Goal: Task Accomplishment & Management: Complete application form

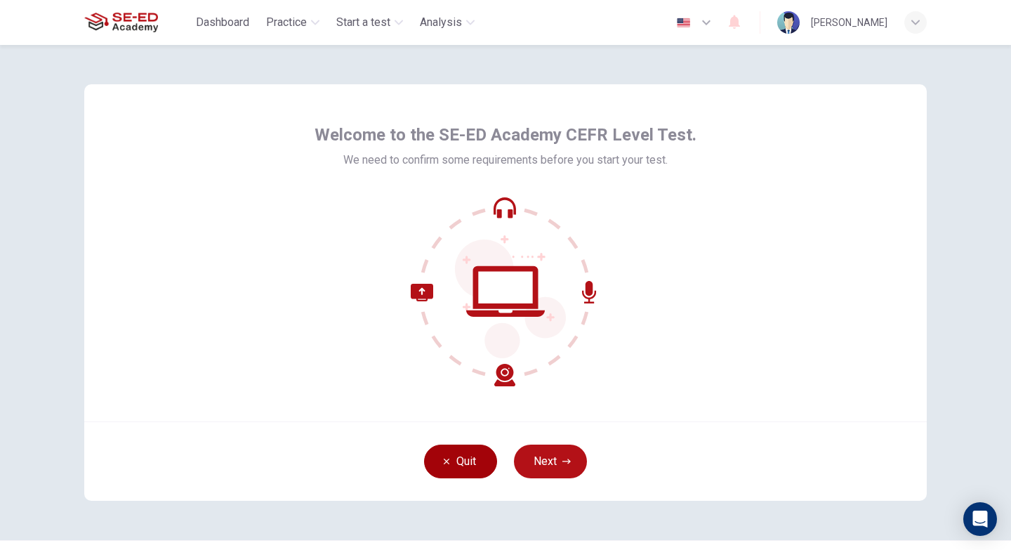
click at [444, 458] on icon "button" at bounding box center [446, 461] width 8 height 8
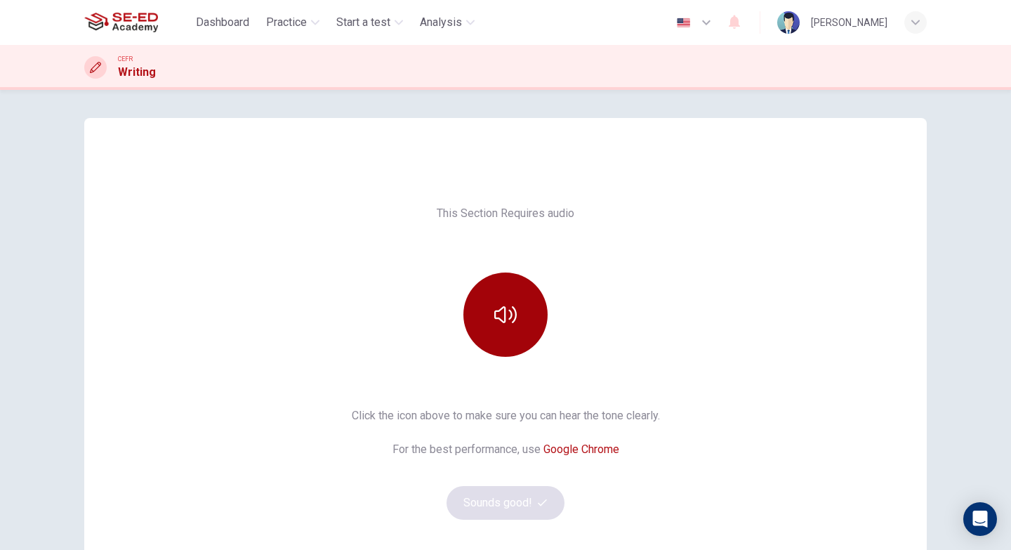
click at [511, 323] on icon "button" at bounding box center [505, 314] width 22 height 22
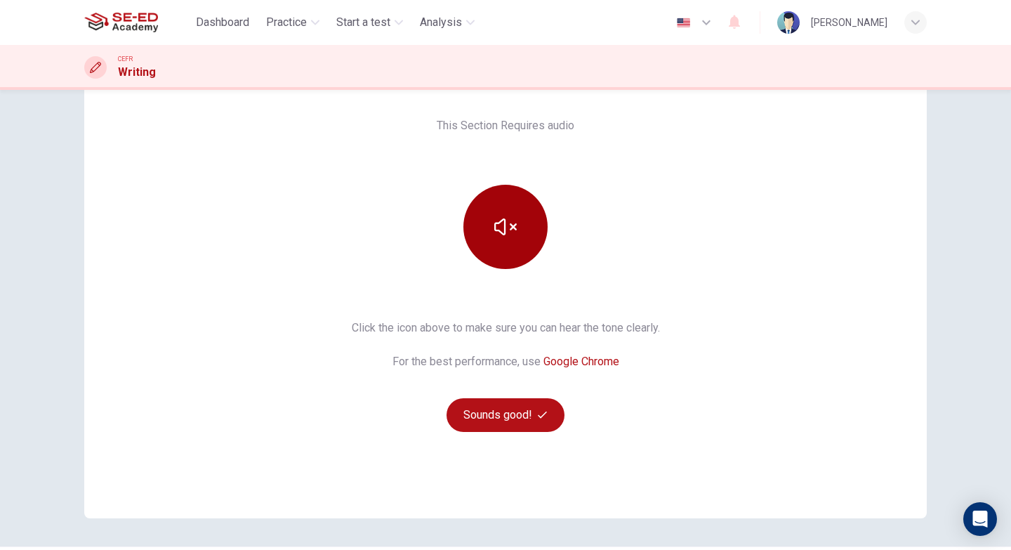
scroll to position [91, 0]
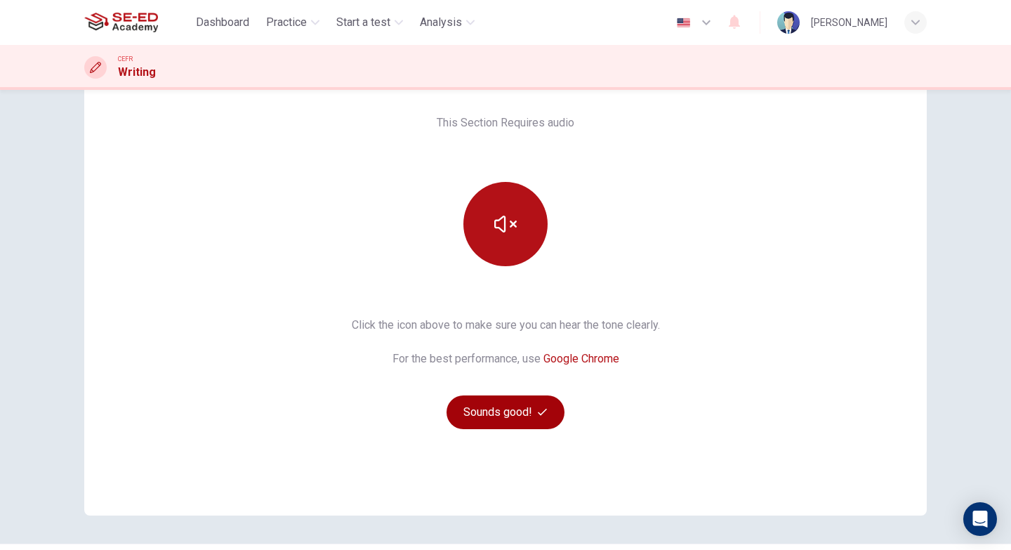
click at [489, 410] on button "Sounds good!" at bounding box center [506, 412] width 118 height 34
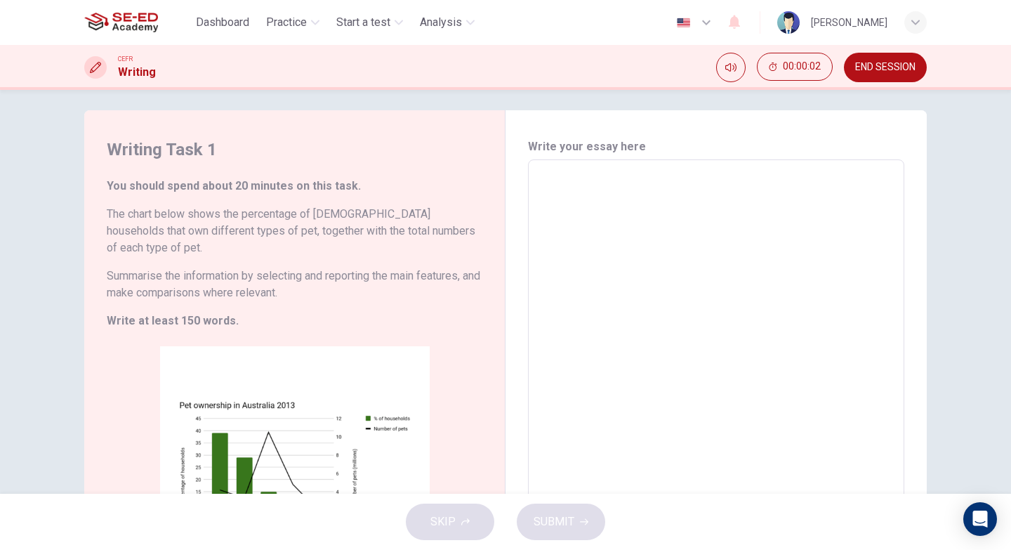
scroll to position [29, 0]
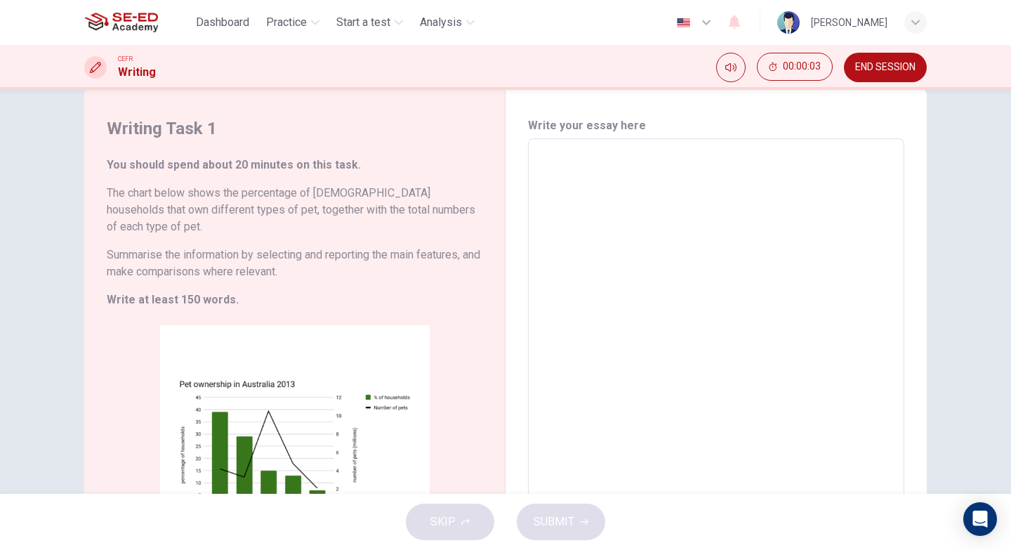
click at [591, 173] on textarea at bounding box center [716, 354] width 357 height 409
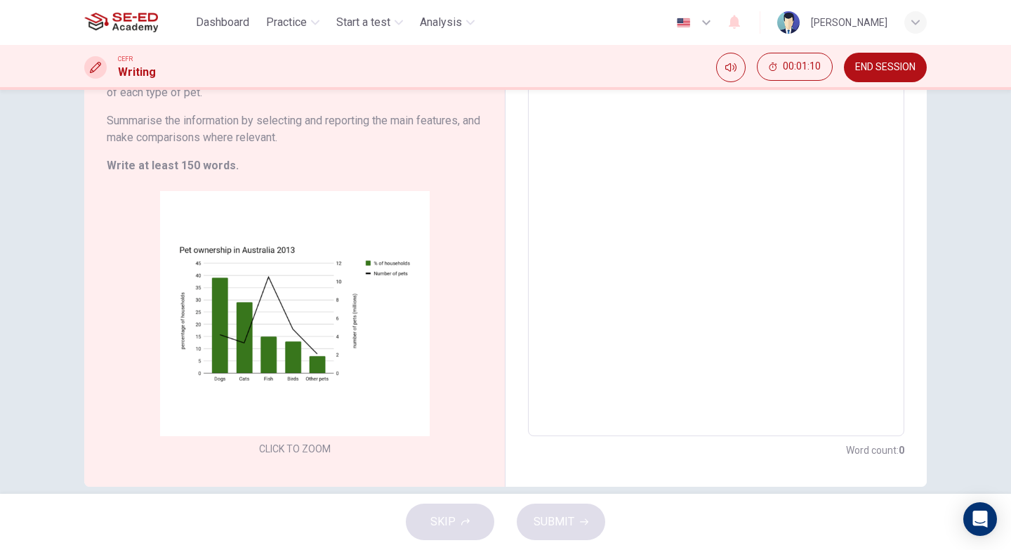
scroll to position [167, 0]
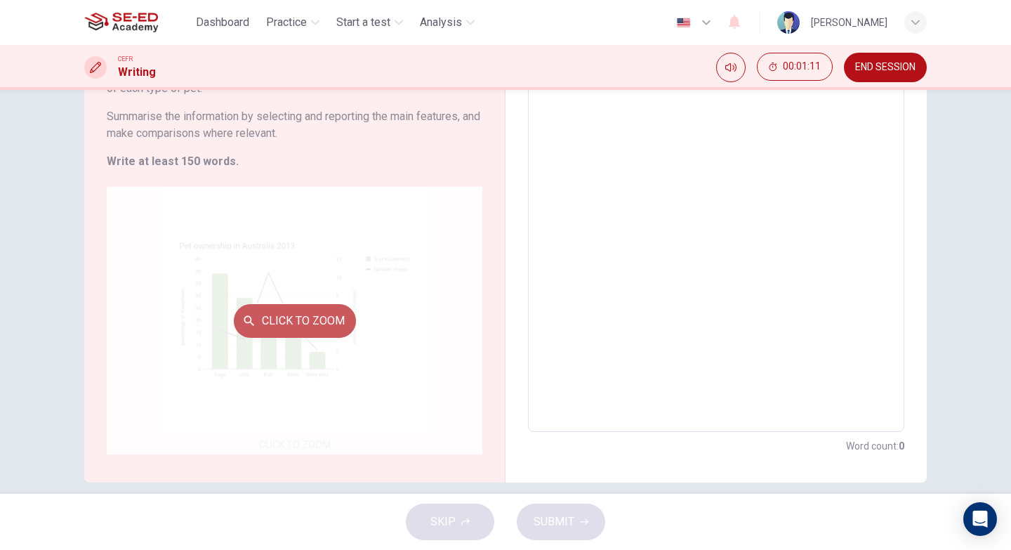
click at [319, 310] on button "Click to Zoom" at bounding box center [295, 321] width 122 height 34
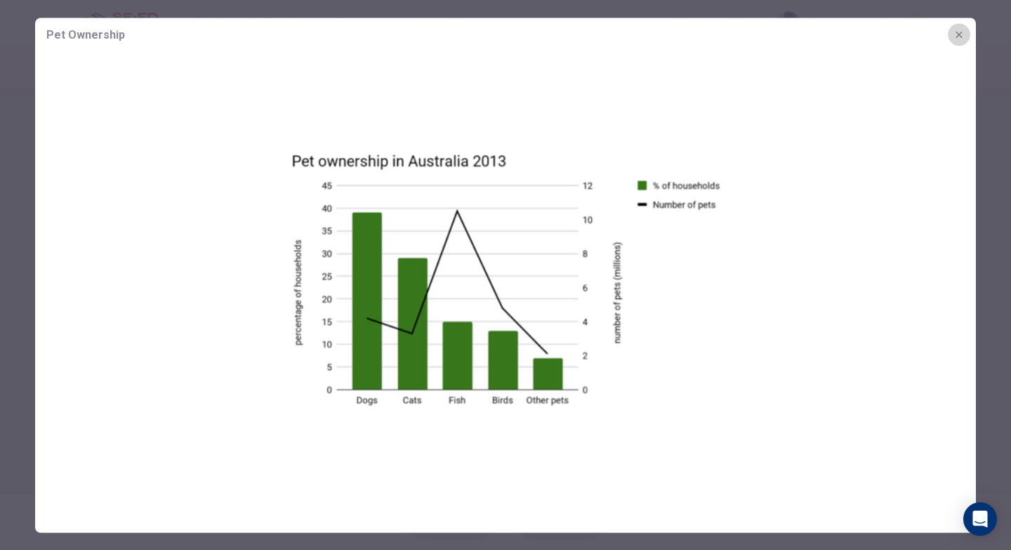
click at [958, 34] on icon "button" at bounding box center [959, 34] width 6 height 6
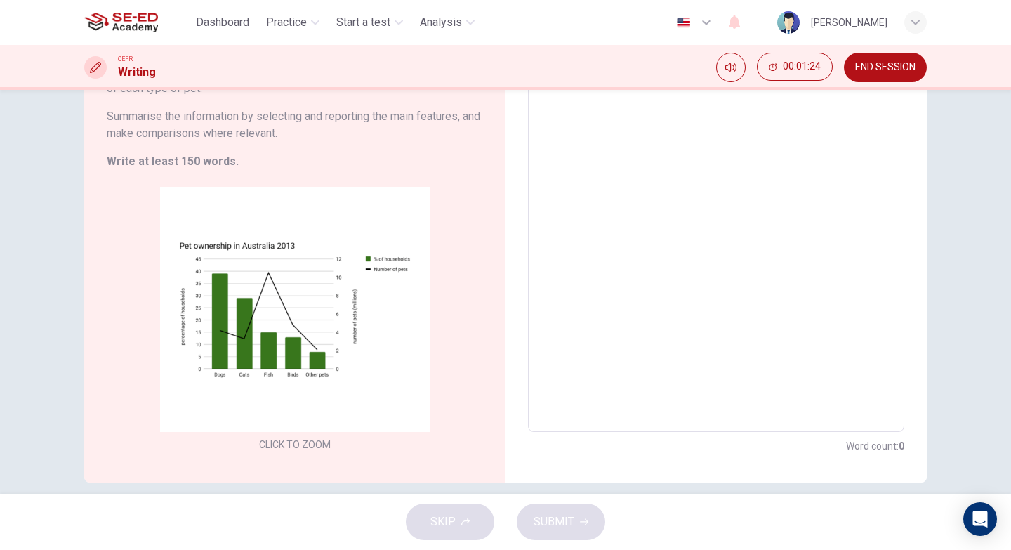
click at [681, 136] on textarea at bounding box center [716, 216] width 357 height 409
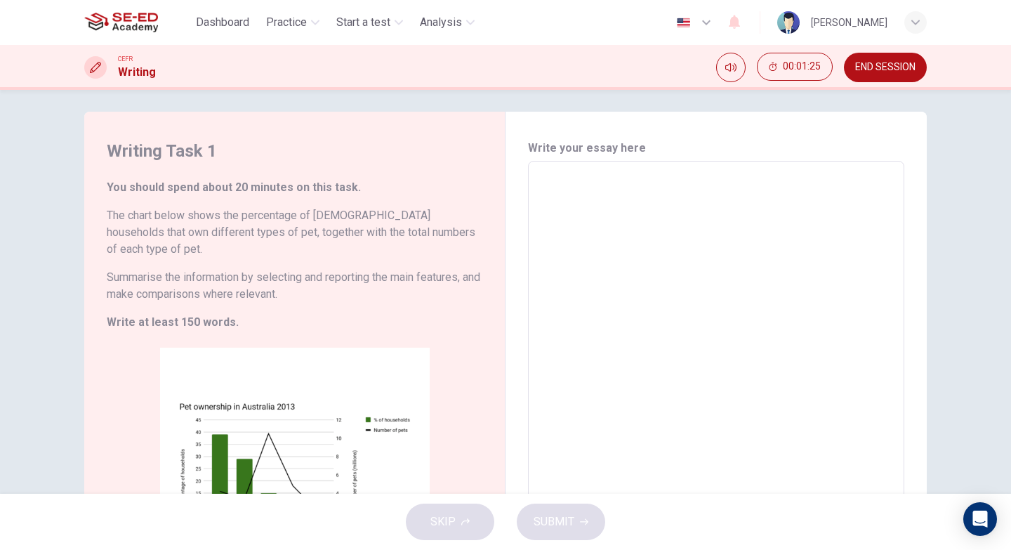
scroll to position [0, 0]
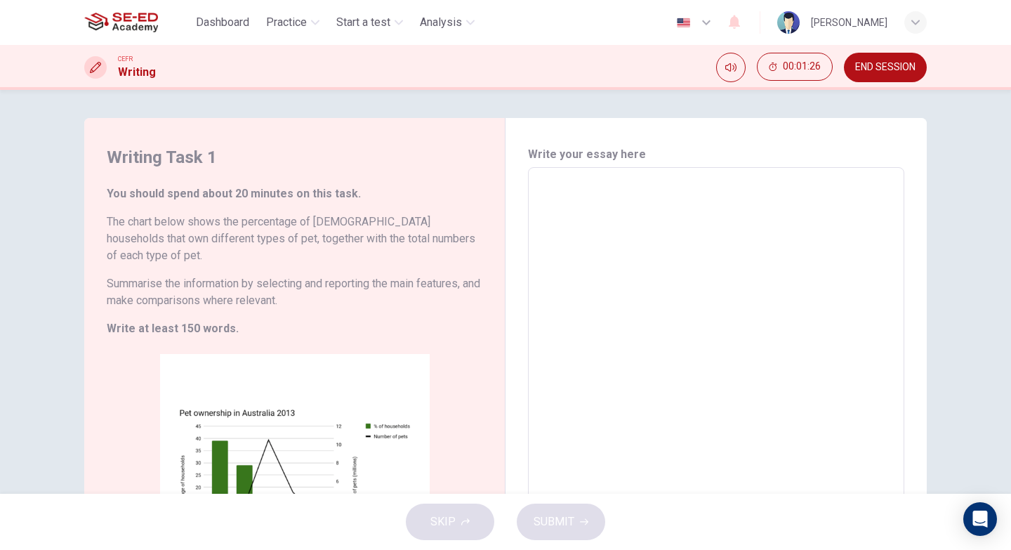
click at [705, 198] on textarea at bounding box center [716, 383] width 357 height 409
type textarea "i"
type textarea "x"
type textarea "`"
type textarea "x"
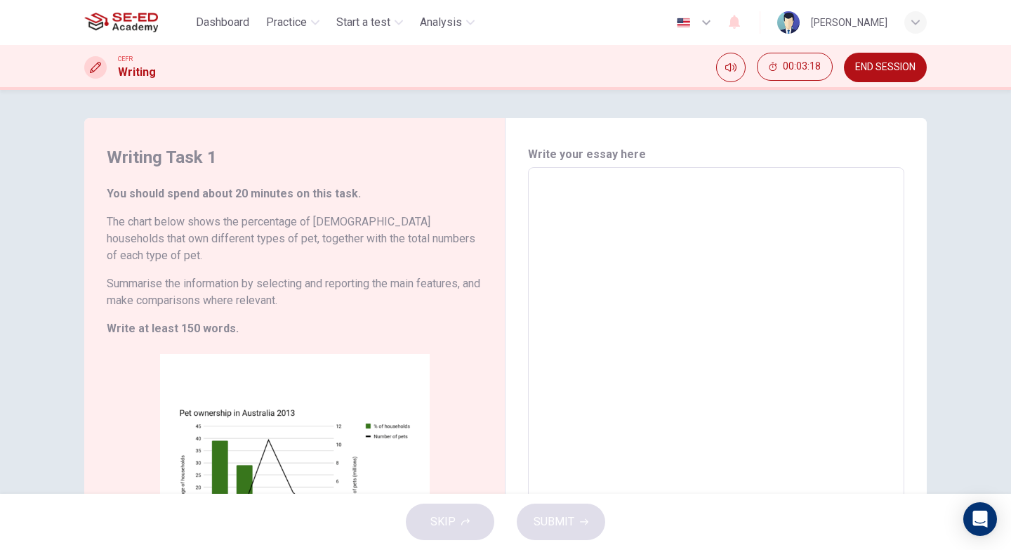
type textarea "M"
type textarea "x"
type textarea "Ma"
type textarea "x"
type textarea "Man"
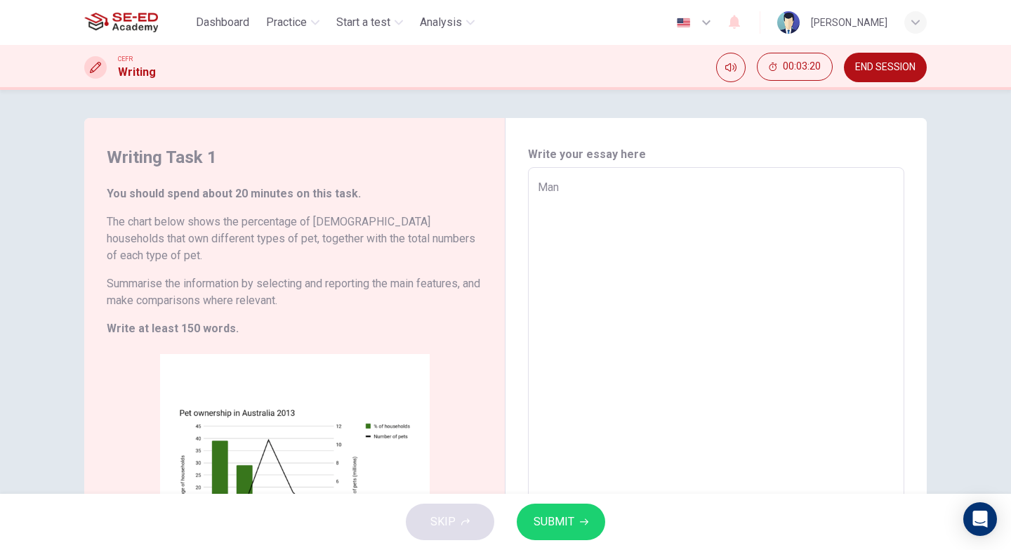
type textarea "x"
type textarea "[PERSON_NAME]"
type textarea "x"
type textarea "Manny"
type textarea "x"
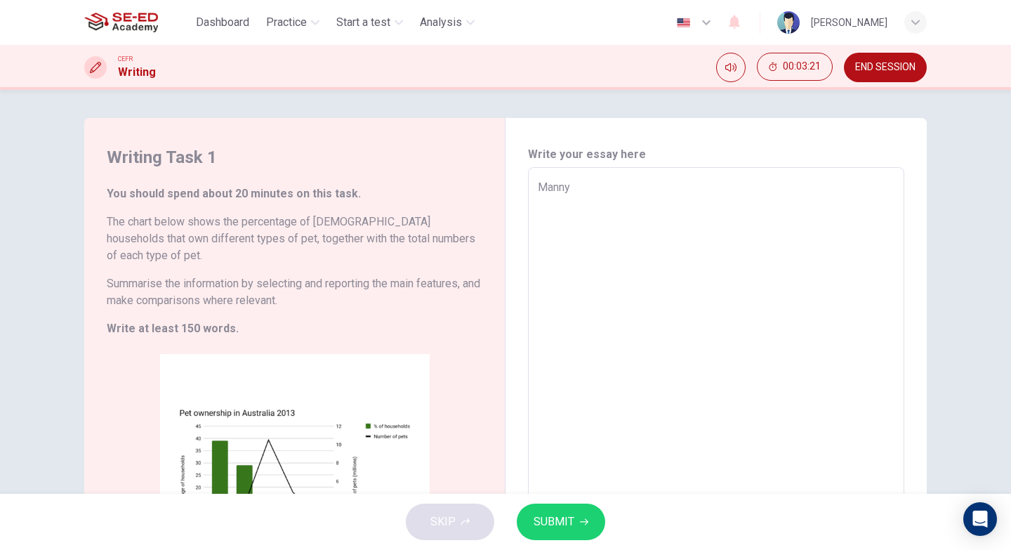
type textarea "Manny"
type textarea "x"
type textarea "Manny"
type textarea "x"
type textarea "Manny p"
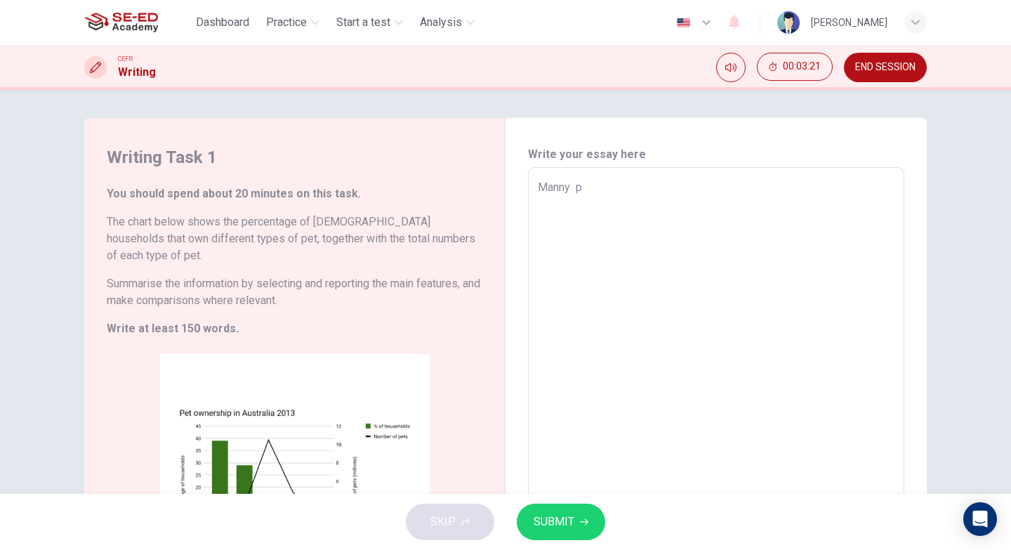
type textarea "x"
type textarea "Manny pe"
type textarea "x"
type textarea "Manny peo"
type textarea "x"
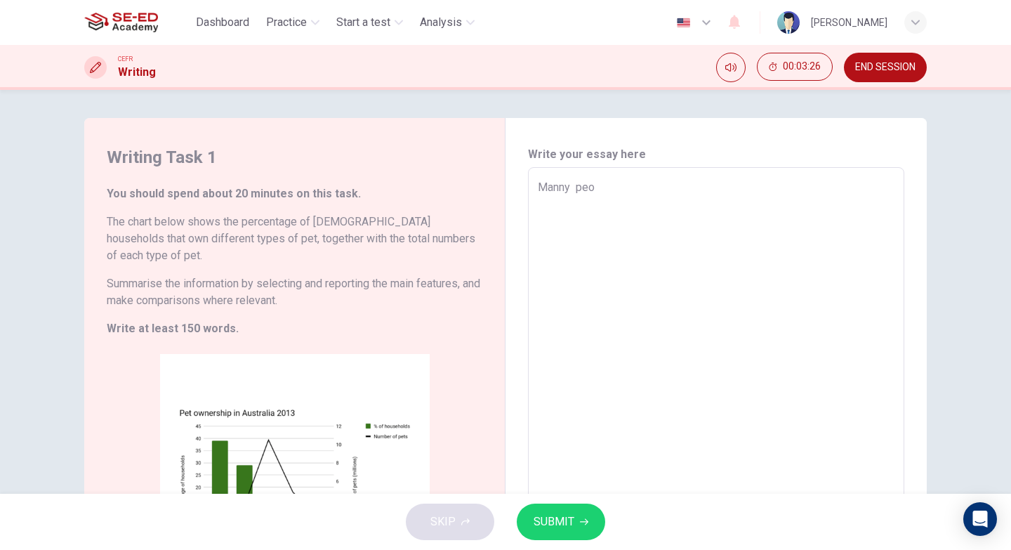
type textarea "Manny peop"
type textarea "x"
type textarea "Manny peopl"
type textarea "x"
type textarea "Manny people"
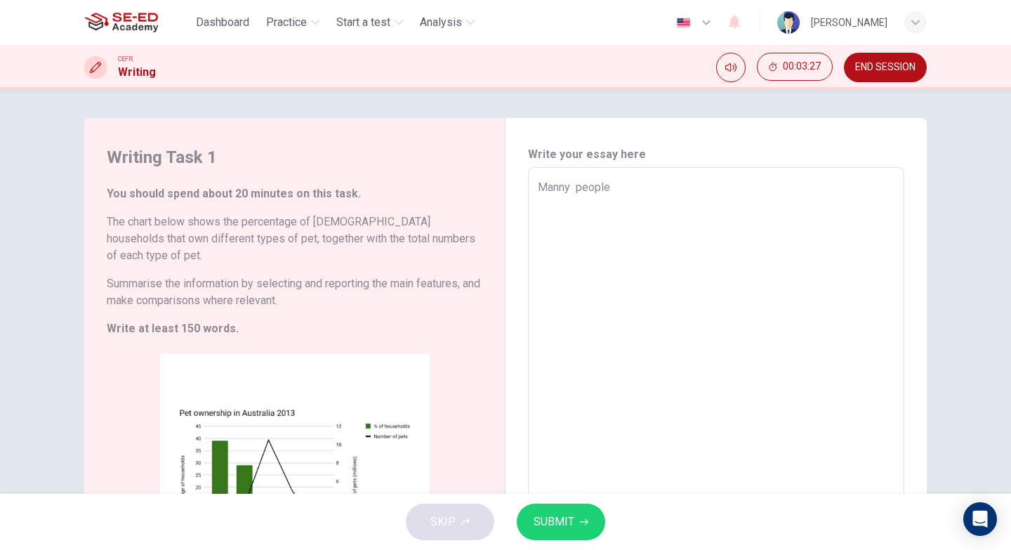
type textarea "x"
type textarea "Manny people"
type textarea "x"
type textarea "Manny people a"
type textarea "x"
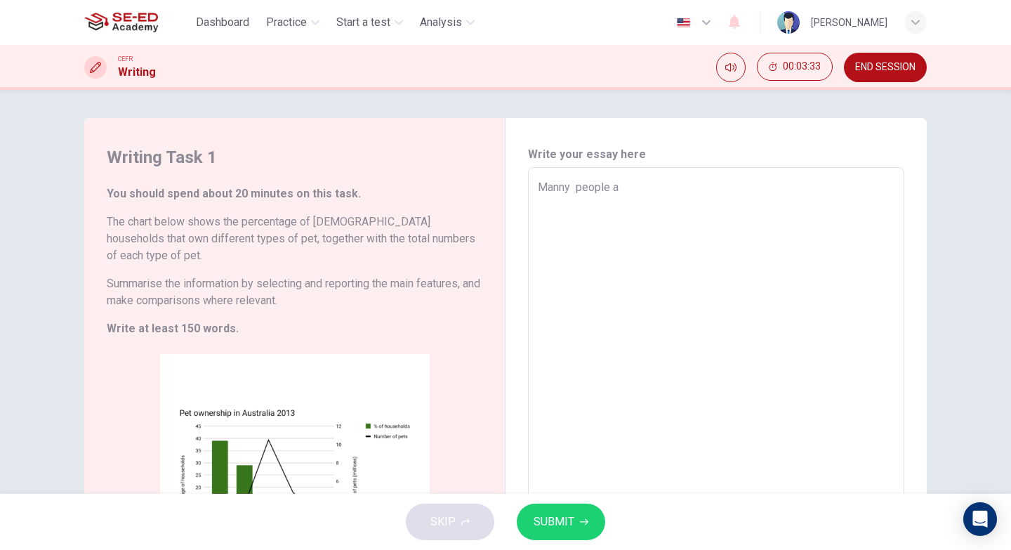
type textarea "Manny people ag"
type textarea "x"
type textarea "Manny people agr"
type textarea "x"
type textarea "Manny people agre"
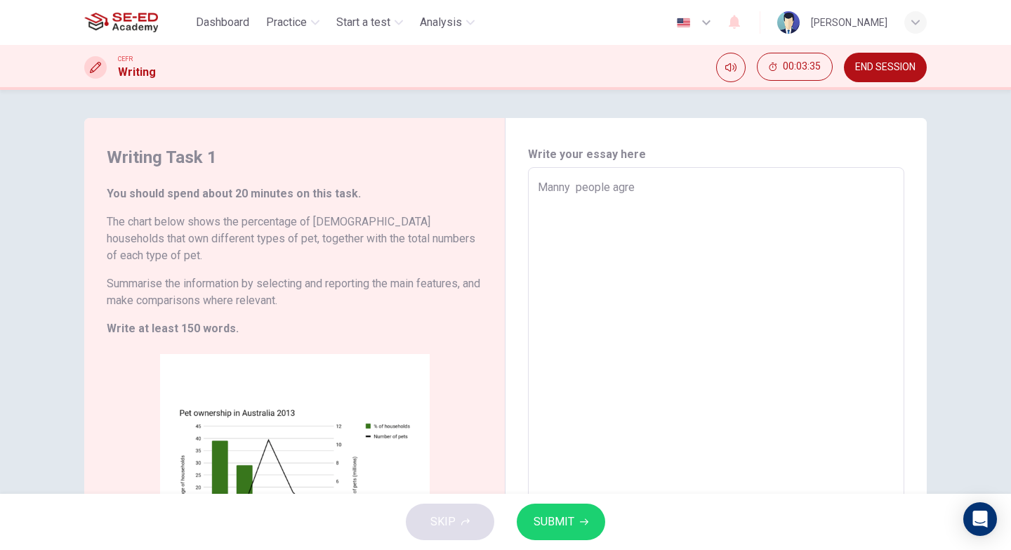
type textarea "x"
type textarea "[PERSON_NAME] people agree"
type textarea "x"
type textarea "[PERSON_NAME] people agree"
type textarea "x"
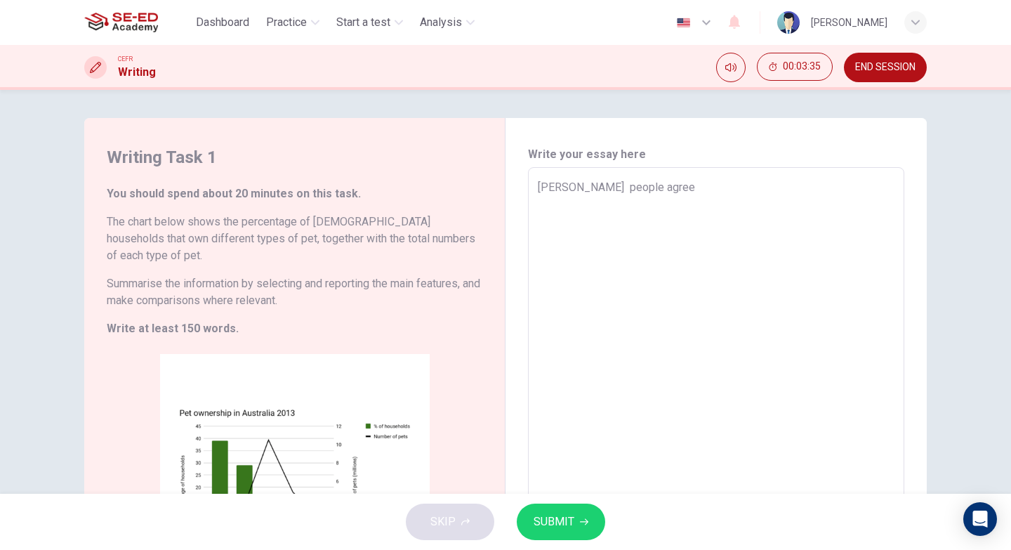
type textarea "[PERSON_NAME] people agree t"
type textarea "x"
type textarea "[PERSON_NAME] people agree th"
type textarea "x"
type textarea "[PERSON_NAME] people agree tha"
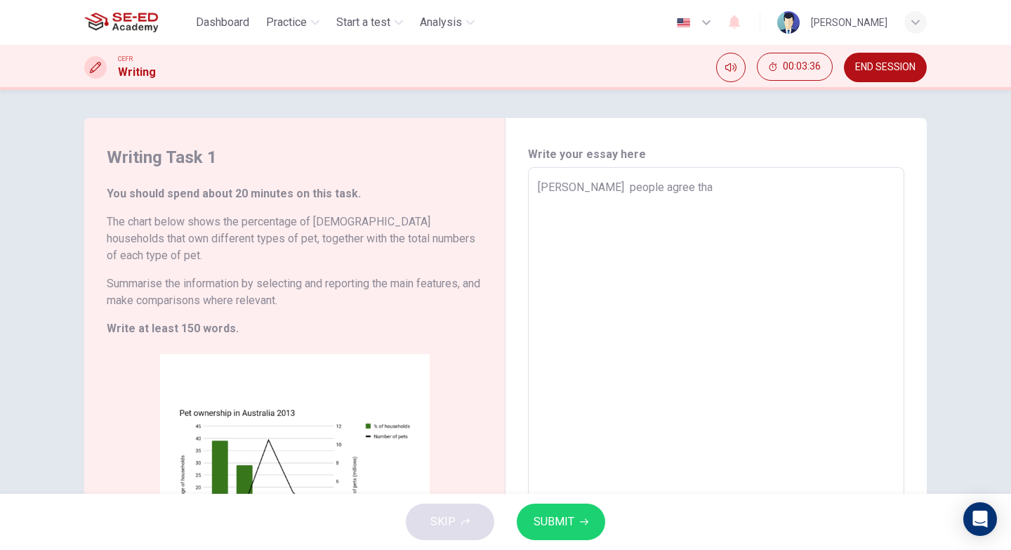
type textarea "x"
type textarea "[PERSON_NAME] people agree that"
type textarea "x"
type textarea "[PERSON_NAME] people agree that"
type textarea "x"
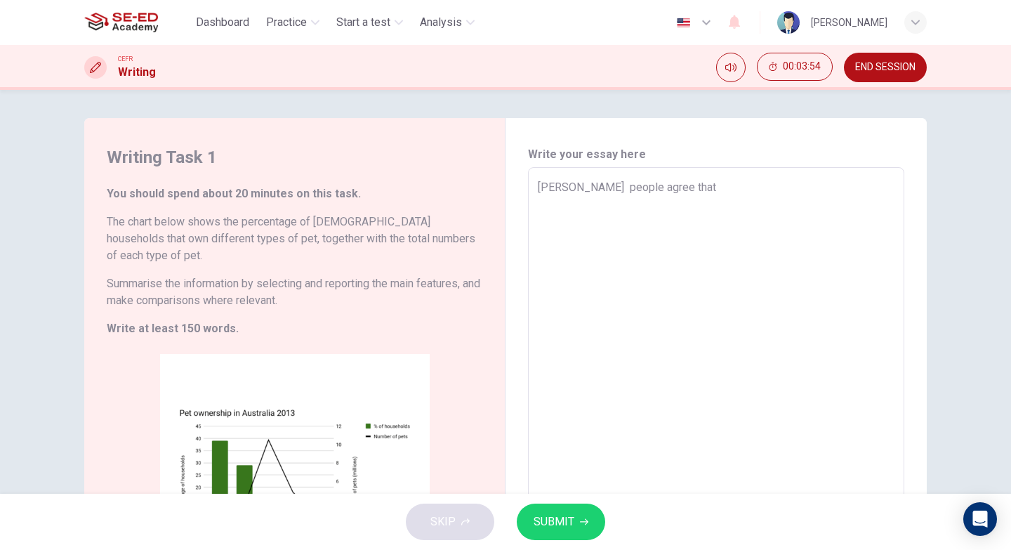
type textarea "[PERSON_NAME] people agree that T"
type textarea "x"
type textarea "[PERSON_NAME] people agree that Th"
type textarea "x"
type textarea "[PERSON_NAME] people agree that The"
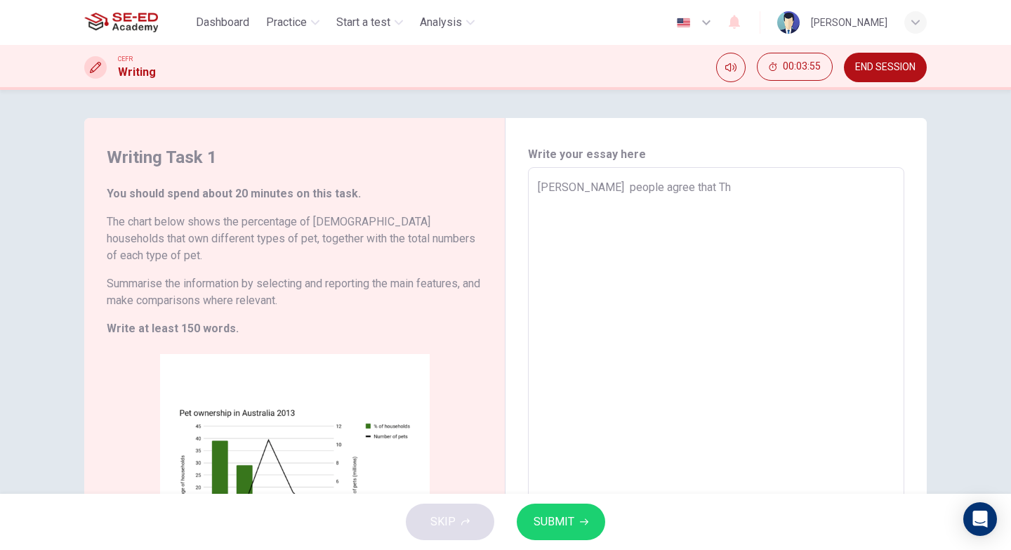
type textarea "x"
type textarea "[PERSON_NAME] people agree that The"
type textarea "x"
type textarea "[PERSON_NAME] people agree that The p"
type textarea "x"
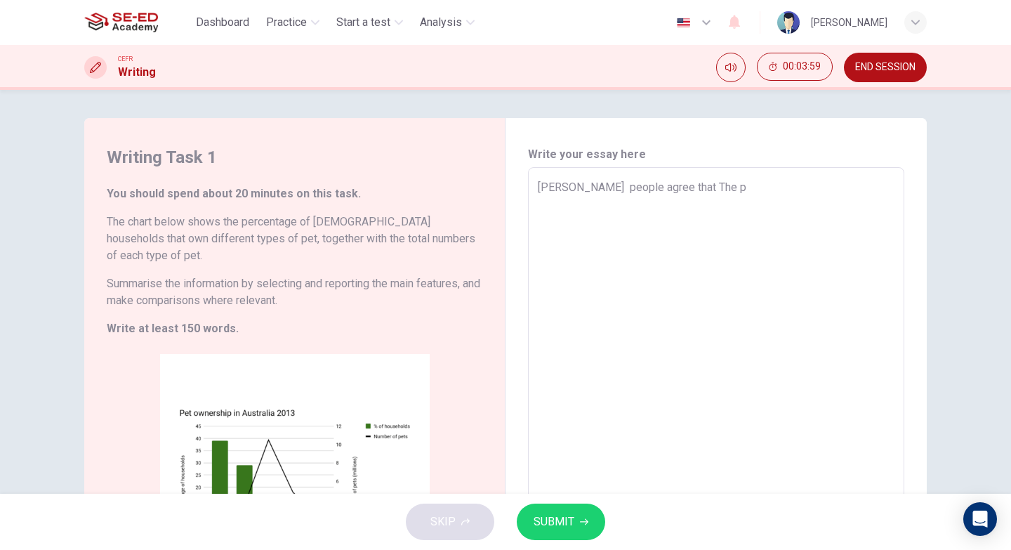
type textarea "[PERSON_NAME] people agree that The pe"
type textarea "x"
type textarea "[PERSON_NAME] people agree that The pet"
type textarea "x"
type textarea "[PERSON_NAME] people agree that The pet"
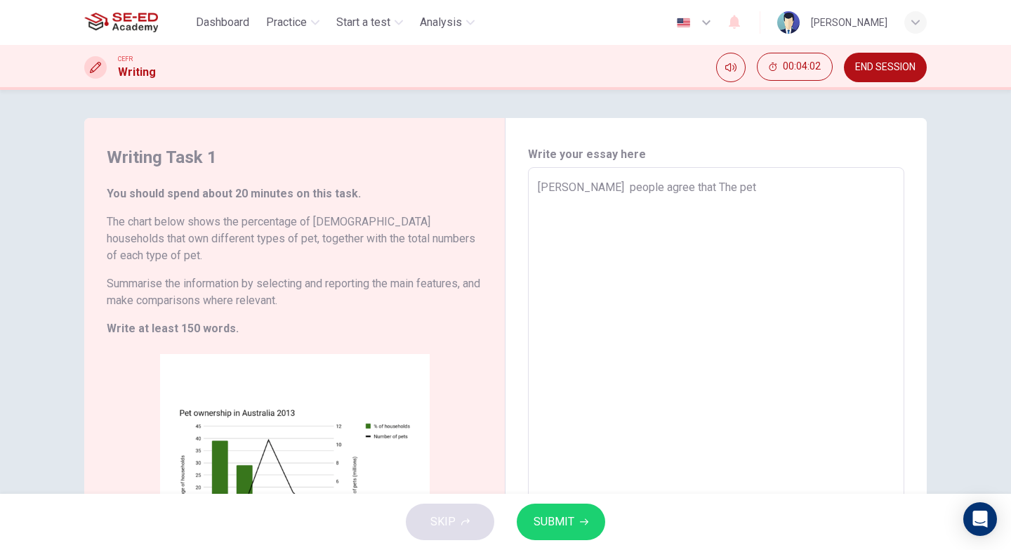
type textarea "x"
type textarea "[PERSON_NAME] people agree that The pet o"
type textarea "x"
type textarea "[PERSON_NAME] people agree that The pet ow"
type textarea "x"
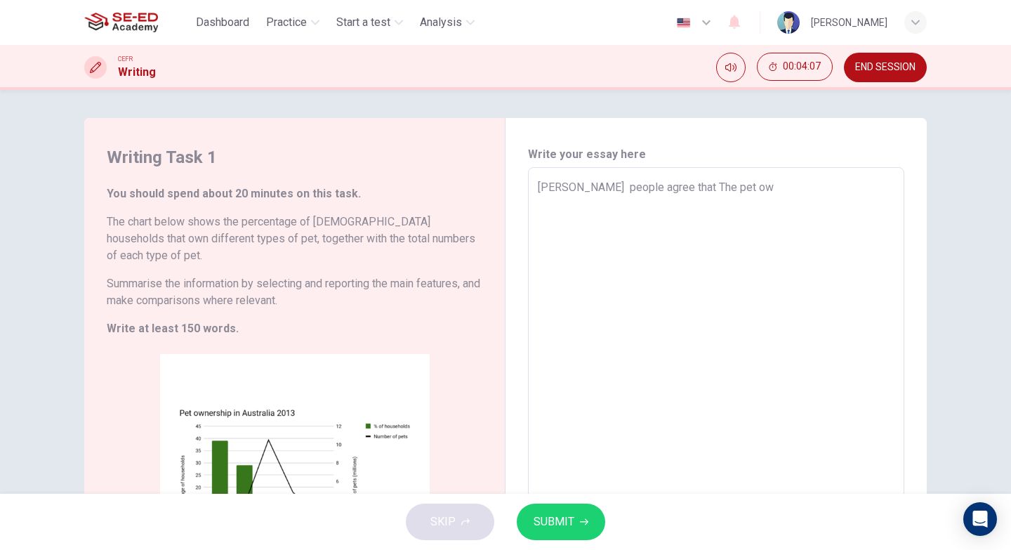
type textarea "[PERSON_NAME] people agree that The pet own"
type textarea "x"
type textarea "[PERSON_NAME] people agree that The pet owns"
type textarea "x"
type textarea "[PERSON_NAME] people agree that The pet ownsh"
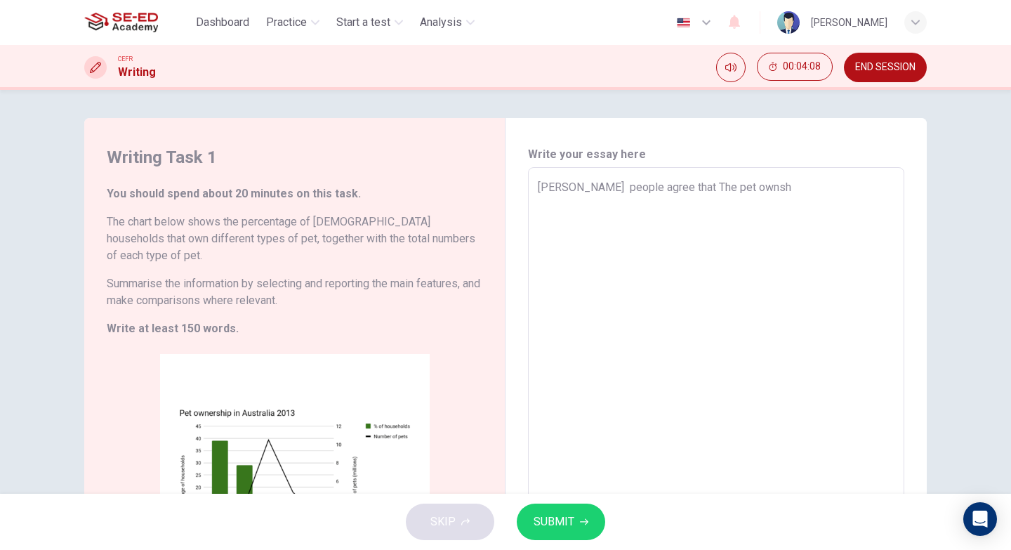
type textarea "x"
type textarea "[PERSON_NAME] people agree that The pet ownshp"
type textarea "x"
type textarea "[PERSON_NAME] people agree that The pet ownsh"
type textarea "x"
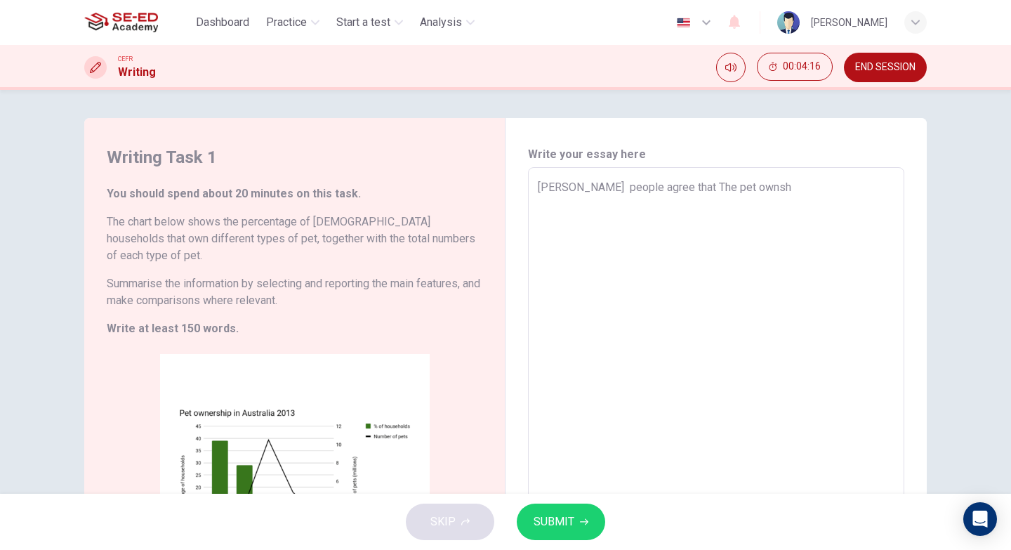
type textarea "[PERSON_NAME] people agree that The pet ownshi"
type textarea "x"
type textarea "[PERSON_NAME] people agree that The pet ownship"
type textarea "x"
type textarea "[PERSON_NAME] people agree that The pet ownship"
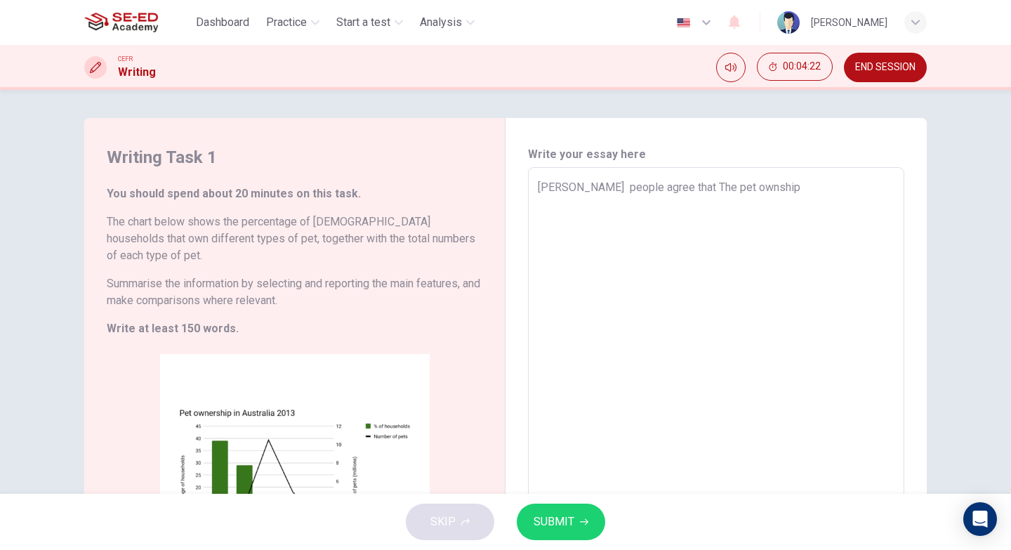
type textarea "x"
type textarea "[PERSON_NAME] people agree that The pet ownship p"
type textarea "x"
type textarea "[PERSON_NAME] people agree that The pet ownship pl"
type textarea "x"
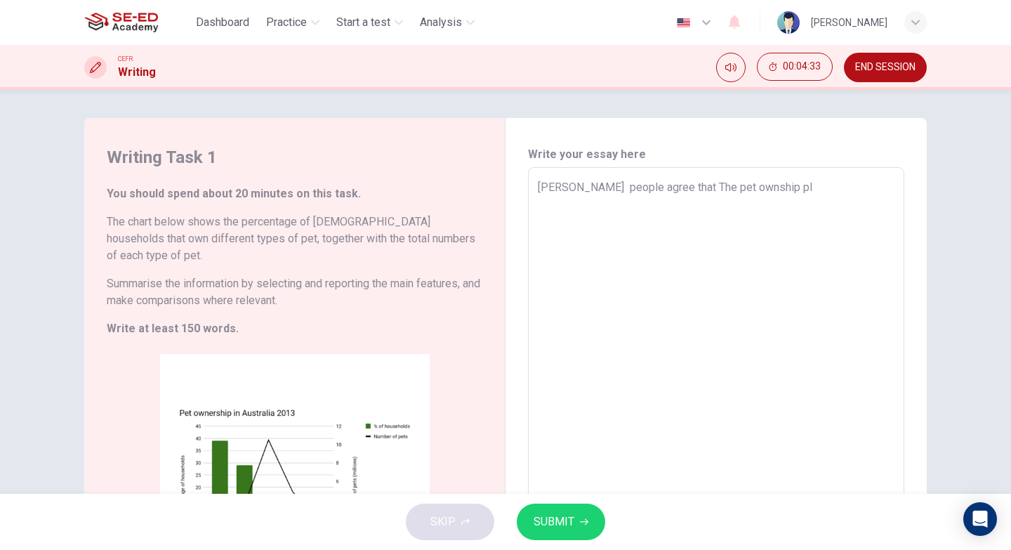
type textarea "[PERSON_NAME] people agree that The pet ownship pla"
type textarea "x"
type textarea "[PERSON_NAME] people agree that The pet ownship play"
type textarea "x"
type textarea "[PERSON_NAME] people agree that The pet ownship play"
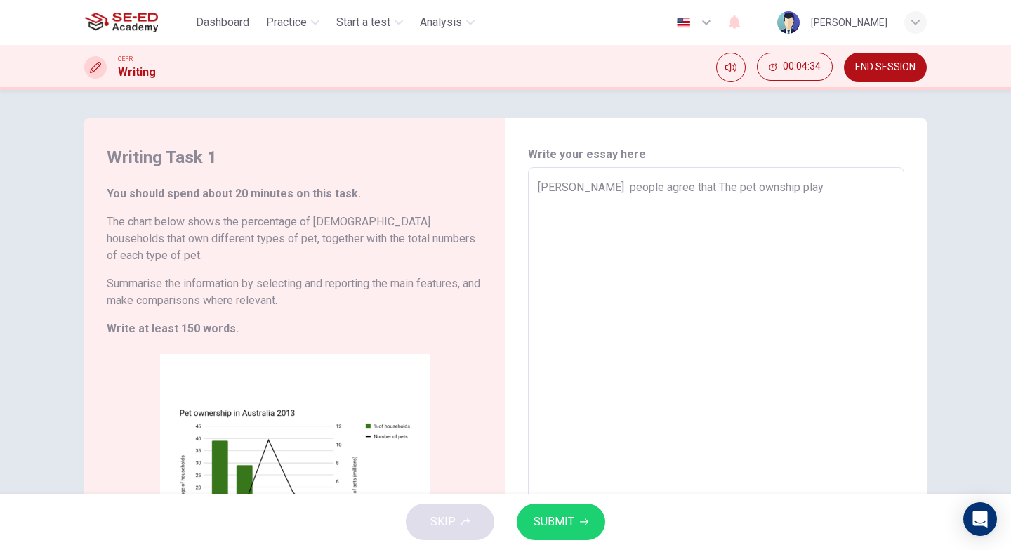
type textarea "x"
type textarea "[PERSON_NAME] people agree that The pet ownship play a"
type textarea "x"
type textarea "[PERSON_NAME] people agree that The pet ownship play a"
type textarea "x"
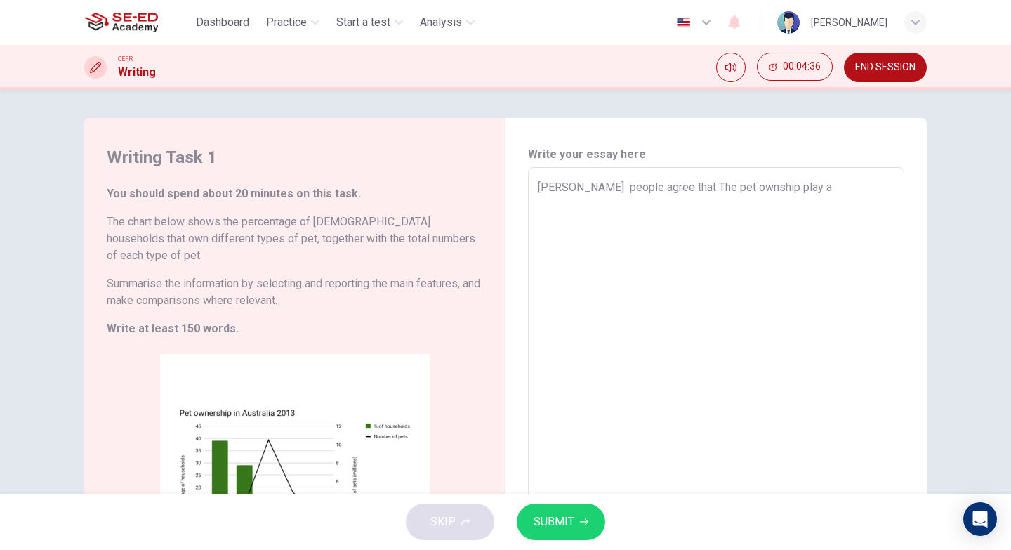
type textarea "[PERSON_NAME] people agree that The pet ownship play a m"
type textarea "x"
type textarea "[PERSON_NAME] people agree that The pet ownship play a ma"
type textarea "x"
type textarea "[PERSON_NAME] people agree that The pet ownship play a maj"
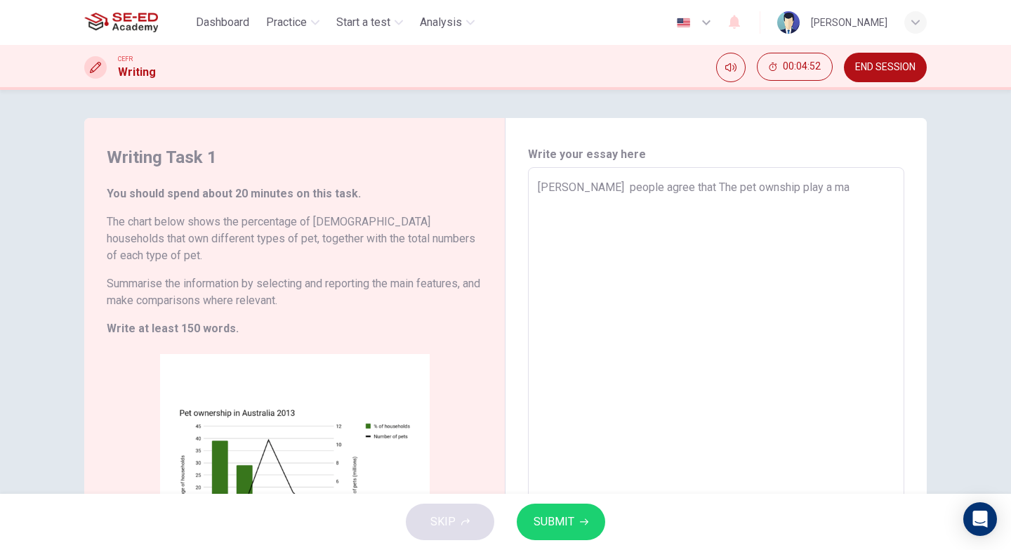
type textarea "x"
type textarea "[PERSON_NAME] people agree that The pet ownship play a majo"
type textarea "x"
type textarea "[PERSON_NAME] people agree that The pet ownship play a major"
type textarea "x"
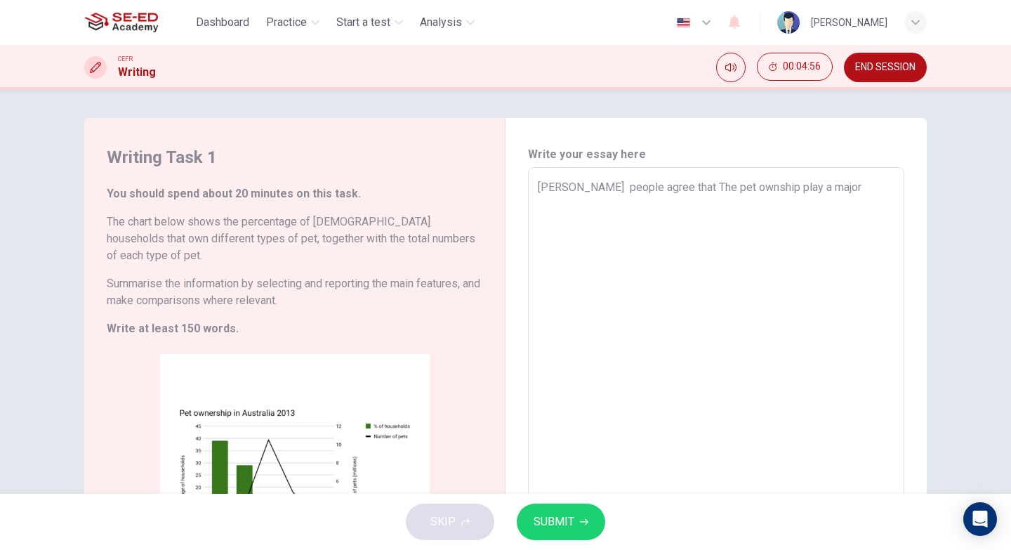
type textarea "[PERSON_NAME] people agree that The pet ownship play a major"
type textarea "x"
type textarea "[PERSON_NAME] people agree that The pet ownship play a major"
type textarea "x"
type textarea "[PERSON_NAME] people agree that The pet ownship play a major"
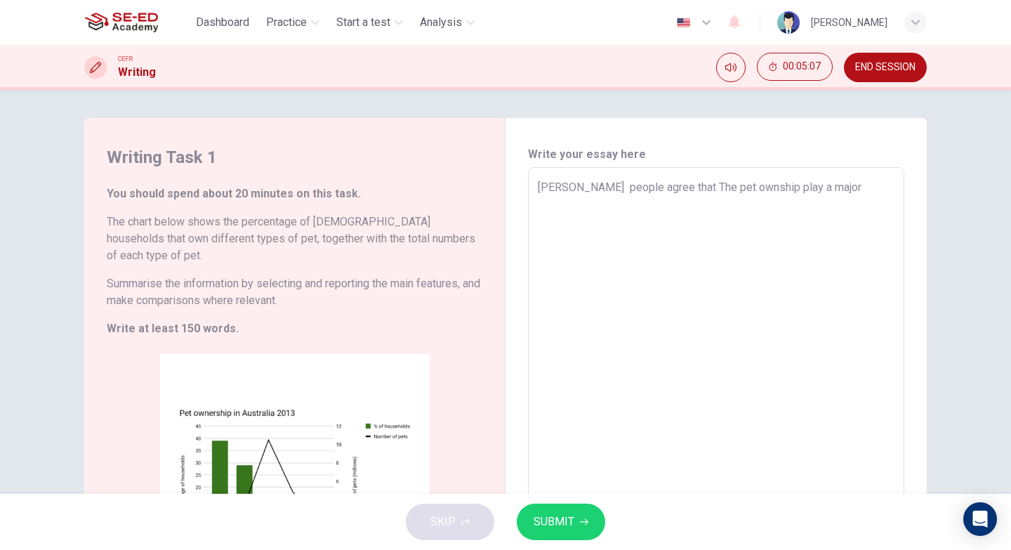
type textarea "x"
type textarea "[PERSON_NAME] people agree that The pet ownship play a major r"
type textarea "x"
type textarea "[PERSON_NAME] people agree that The pet ownship play a major ro"
type textarea "x"
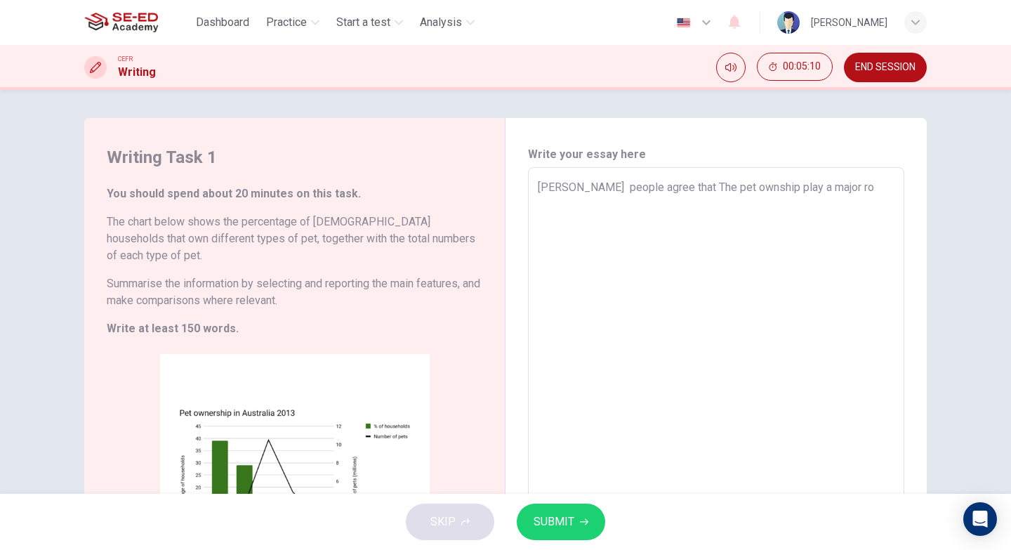
type textarea "[PERSON_NAME] people agree that The pet ownship play a major rol"
type textarea "x"
type textarea "[PERSON_NAME] people agree that The pet ownship play a major role"
type textarea "x"
type textarea "[PERSON_NAME] people agree that The pet ownship play a major role"
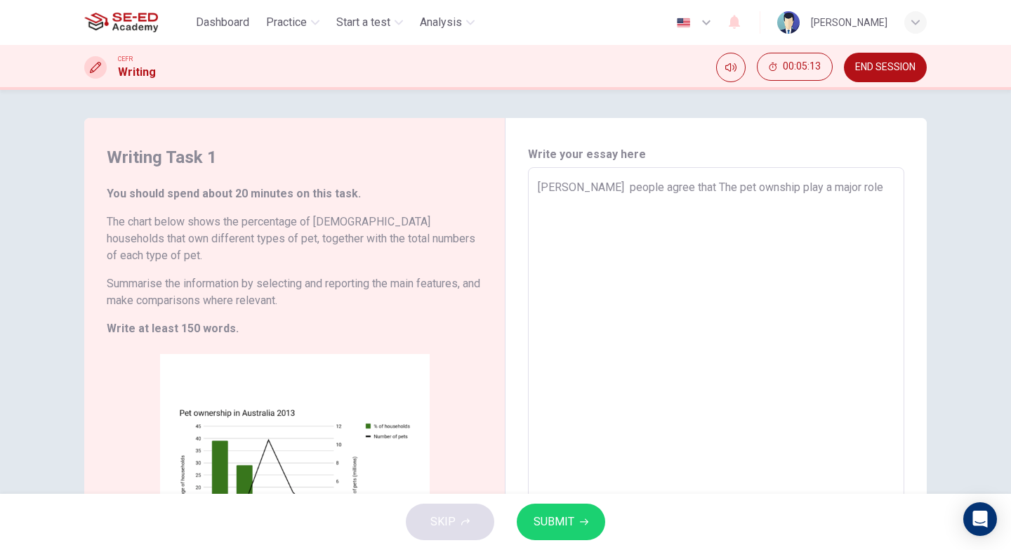
type textarea "x"
type textarea "[PERSON_NAME] people agree that The pet ownship play a major role i"
type textarea "x"
type textarea "[PERSON_NAME] people agree that The pet ownship play a major role in"
type textarea "x"
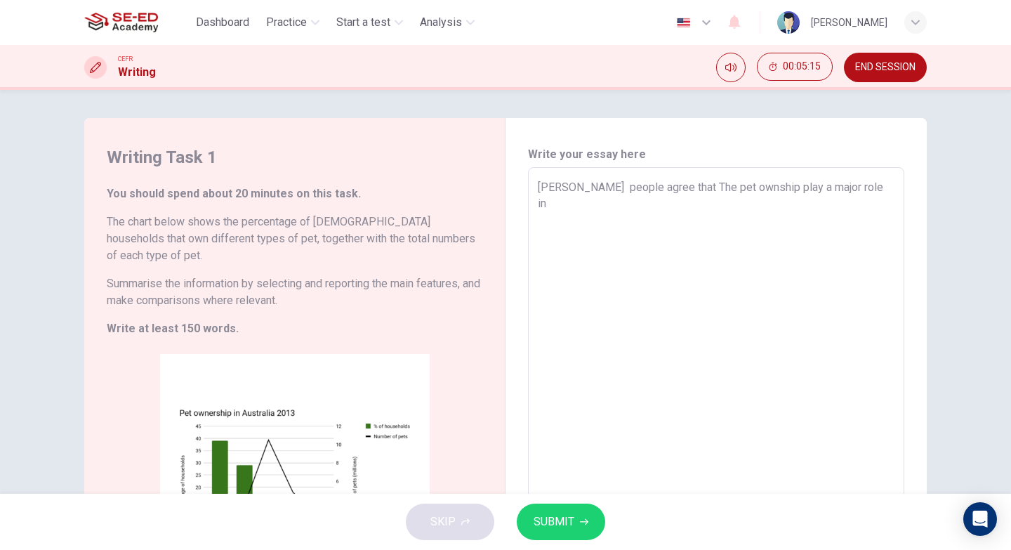
type textarea "[PERSON_NAME] people agree that The pet ownship play a major role in"
type textarea "x"
type textarea "[PERSON_NAME] people agree that The pet ownship play a major role in t"
type textarea "x"
type textarea "[PERSON_NAME] people agree that The pet ownship play a major role in to"
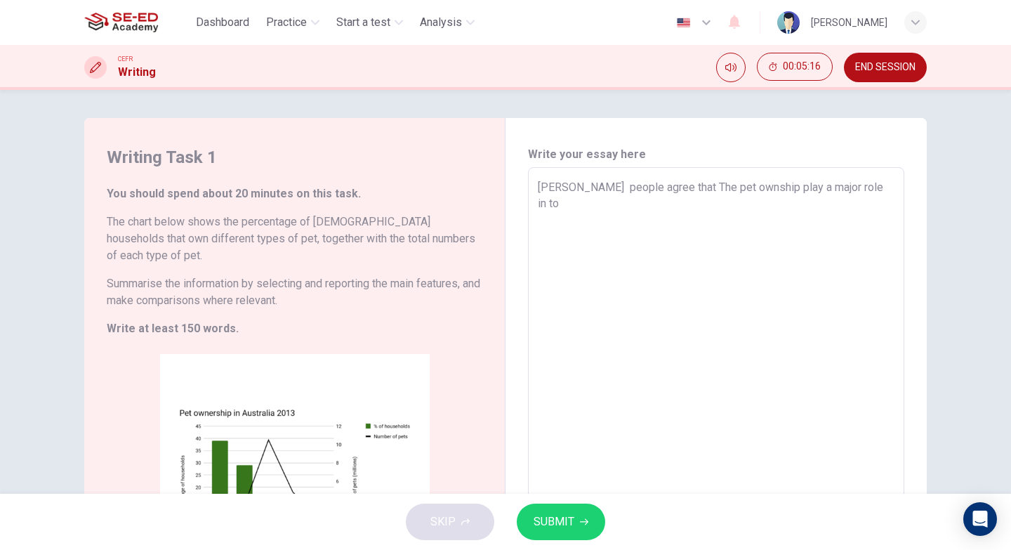
type textarea "x"
type textarea "[PERSON_NAME] people agree that The pet ownship play a major role in [PERSON_NA…"
type textarea "x"
type textarea "[PERSON_NAME] people agree that The pet ownship play a major role in toda"
type textarea "x"
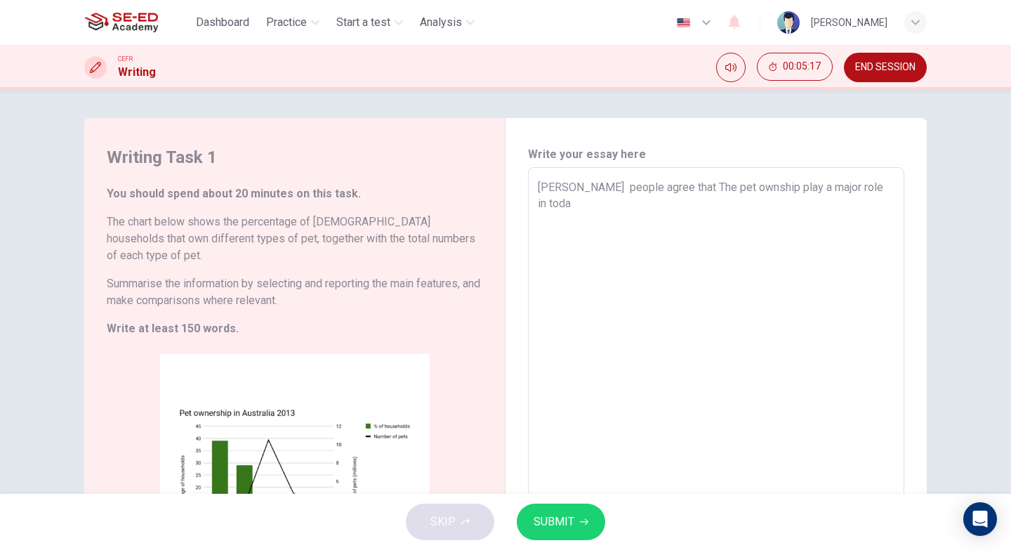
type textarea "[PERSON_NAME] people agree that The pet ownship play a major role in [DATE]"
type textarea "x"
type textarea "[PERSON_NAME] people agree that The pet ownship play a major role in [DATE]'"
type textarea "x"
type textarea "[PERSON_NAME] people agree that The pet ownship play a major role in [DATE]"
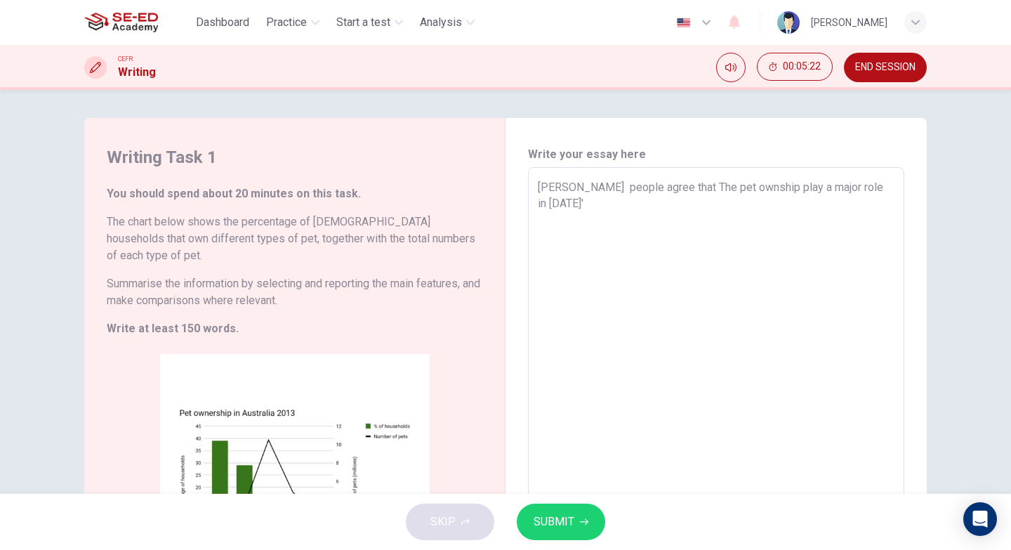
type textarea "x"
type textarea "[PERSON_NAME] people agree that The pet ownship play a major role in [DATE]"
type textarea "x"
type textarea "[PERSON_NAME] people agree that The pet ownship play a major role in [DATE] w"
type textarea "x"
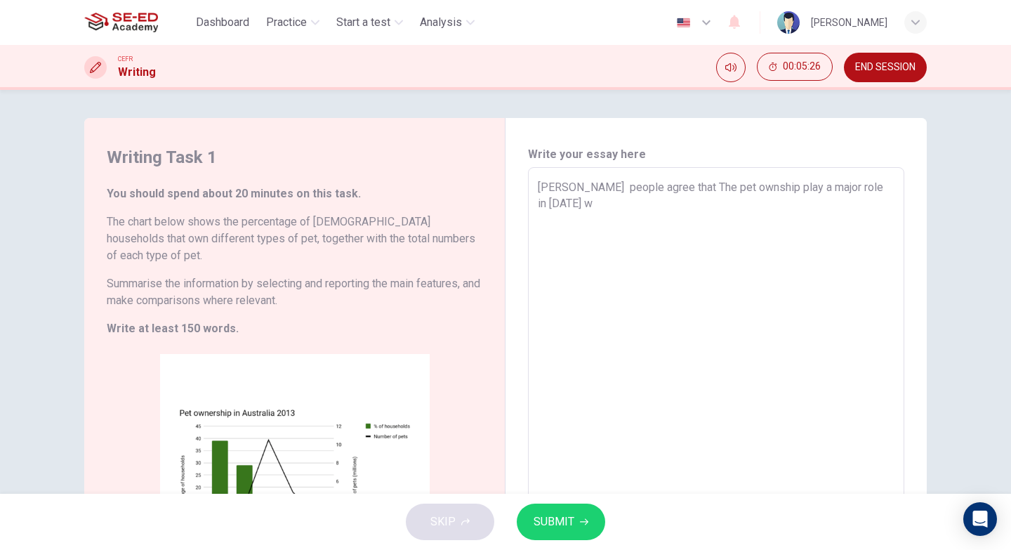
type textarea "[PERSON_NAME] people agree that The pet ownship play a major role in [DATE] wo"
type textarea "x"
type textarea "[PERSON_NAME] people agree that The pet ownship play a major role in [DATE] wor"
type textarea "x"
type textarea "[PERSON_NAME] people agree that The pet ownship play a major role in [DATE] worl"
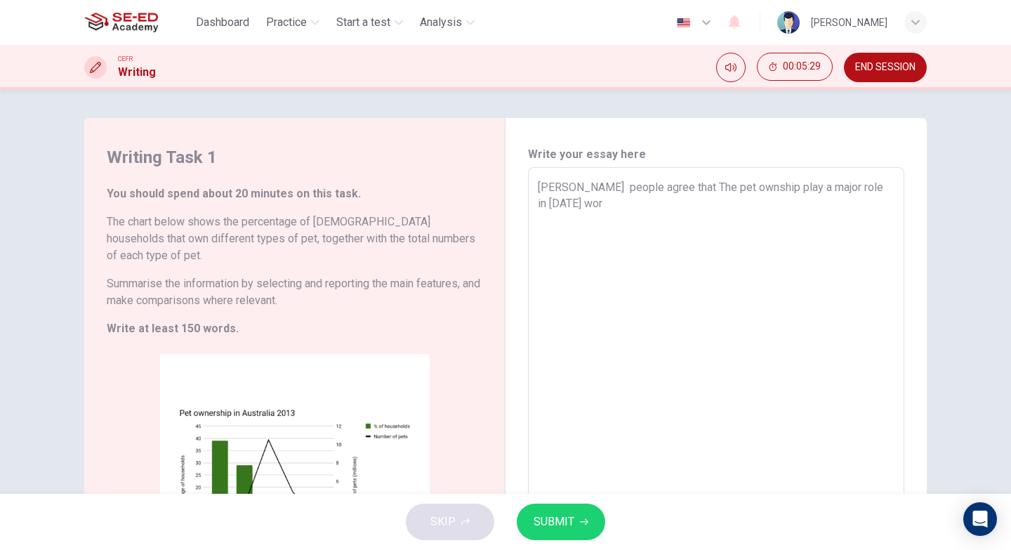
type textarea "x"
type textarea "[PERSON_NAME] people agree that The pet ownship play a major role in [DATE] wor…"
type textarea "x"
type textarea "[PERSON_NAME] people agree that The pet ownship play a major role in [DATE] wor…"
type textarea "x"
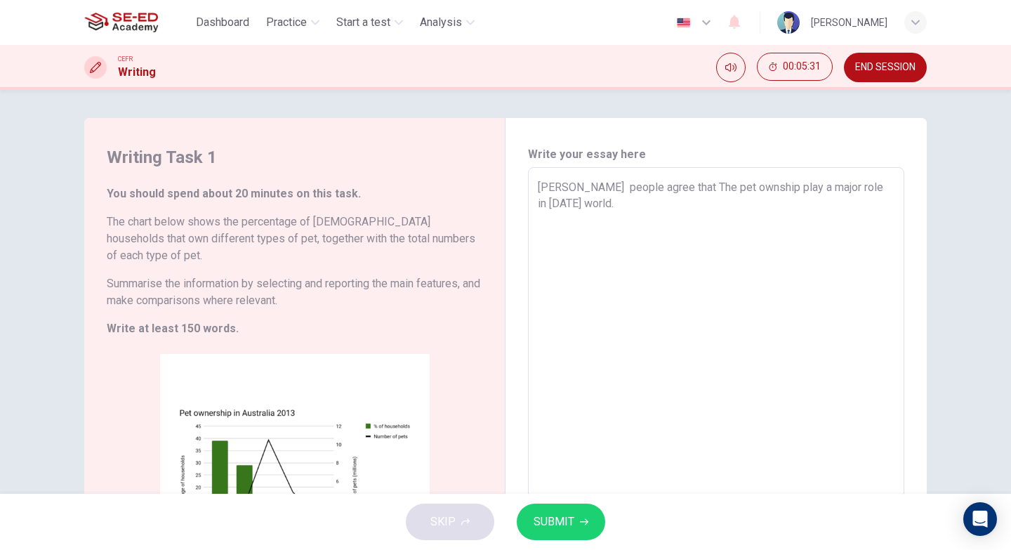
type textarea "[PERSON_NAME] people agree that The pet ownship play a major role in [DATE] wor…"
type textarea "x"
type textarea "[PERSON_NAME] people agree that The pet ownship play a major role in [DATE] wor…"
type textarea "x"
type textarea "[PERSON_NAME] people agree that The pet ownship play a major role in [DATE] wor…"
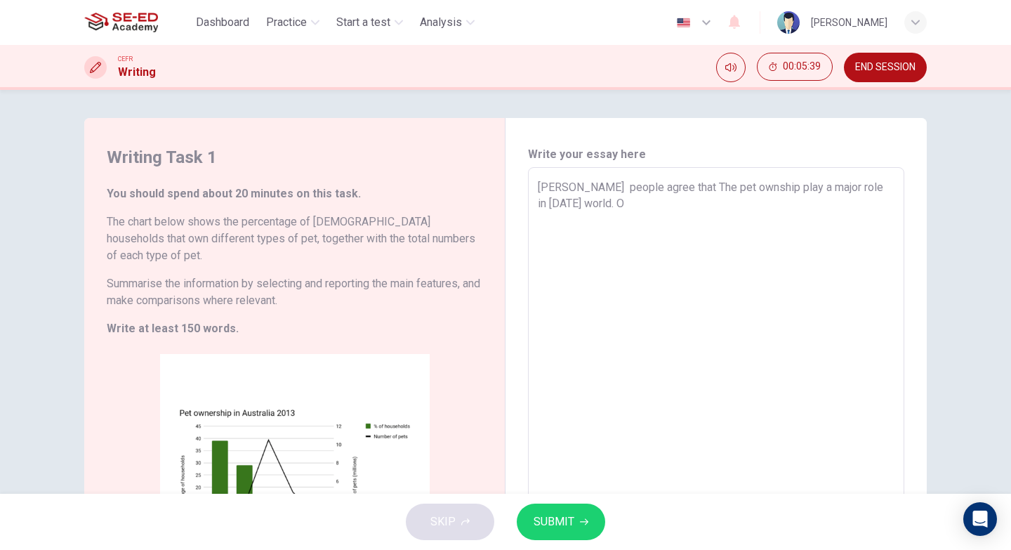
type textarea "x"
type textarea "[PERSON_NAME] people agree that The pet ownship play a major role in [DATE] wor…"
type textarea "x"
type textarea "[PERSON_NAME] people agree that The pet ownship play a major role in [DATE] wor…"
type textarea "x"
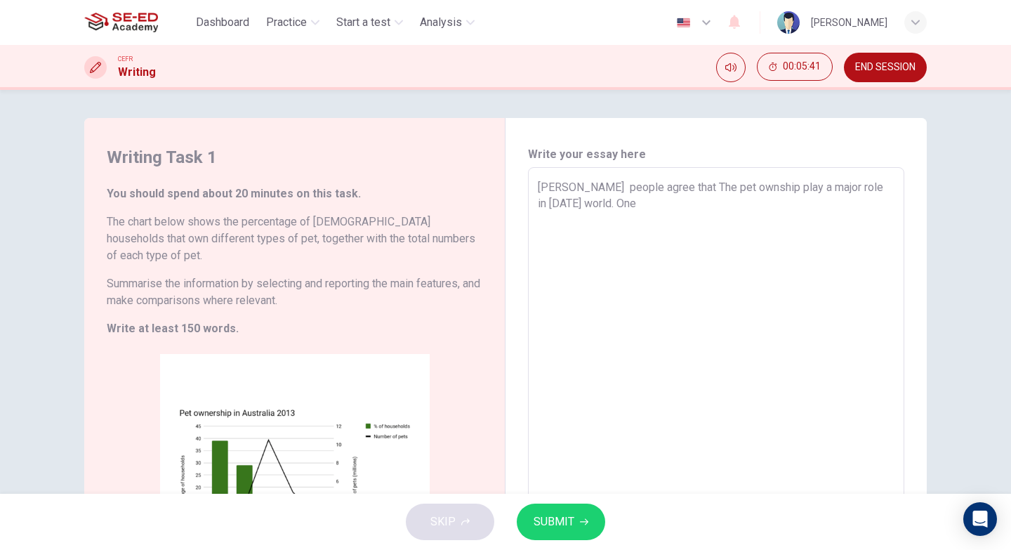
type textarea "[PERSON_NAME] people agree that The pet ownship play a major role in [DATE] wor…"
type textarea "x"
type textarea "[PERSON_NAME] people agree that The pet ownship play a major role in [DATE] wor…"
type textarea "x"
type textarea "[PERSON_NAME] people agree that The pet ownship play a major role in [DATE] wor…"
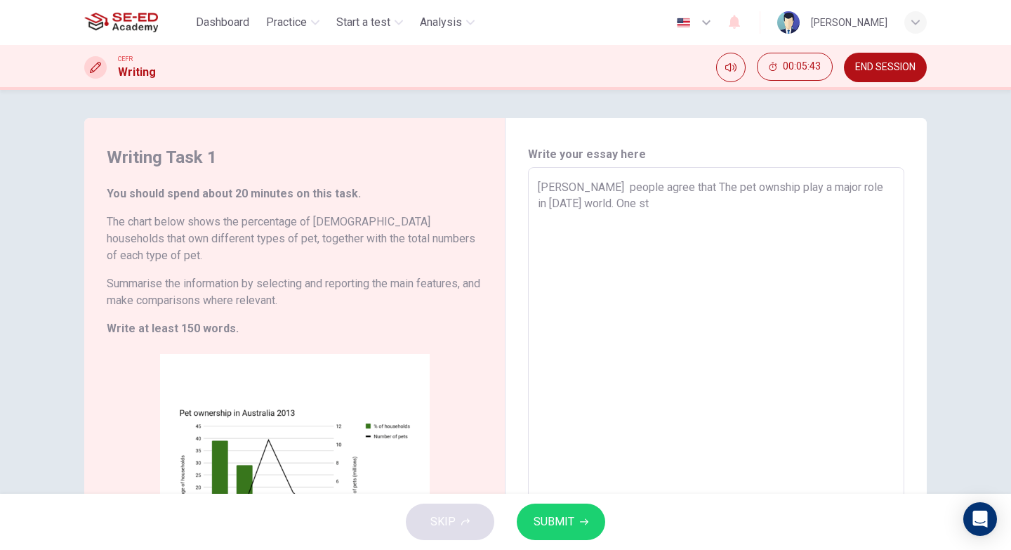
type textarea "x"
type textarea "[PERSON_NAME] people agree that The pet ownship play a major role in [DATE] wor…"
type textarea "x"
type textarea "[PERSON_NAME] people agree that The pet ownship play a major role in [DATE] wor…"
type textarea "x"
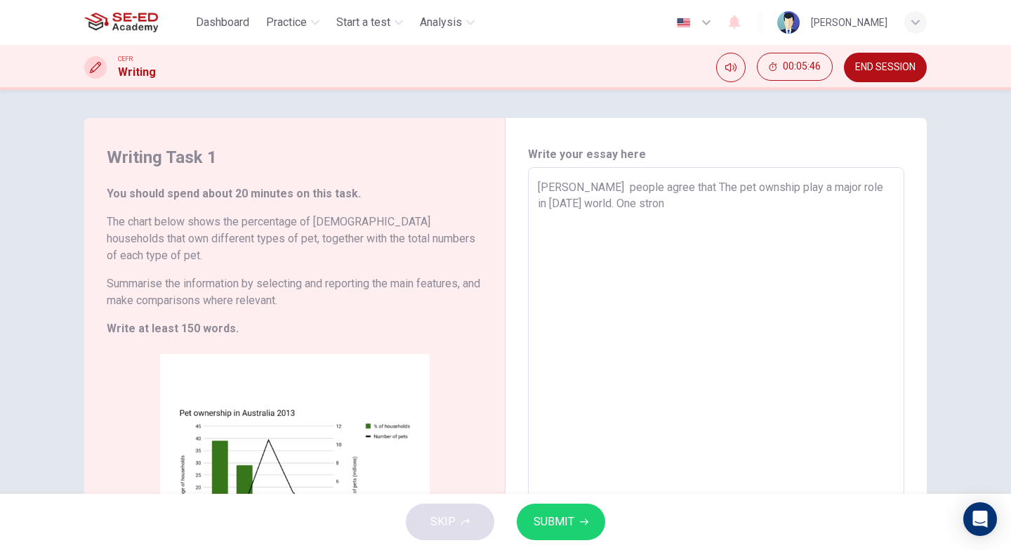
type textarea "[PERSON_NAME] people agree that The pet ownship play a major role in [DATE] wor…"
type textarea "x"
type textarea "[PERSON_NAME] people agree that The pet ownship play a major role in [DATE] wor…"
type textarea "x"
type textarea "[PERSON_NAME] people agree that The pet ownship play a major role in [DATE] wor…"
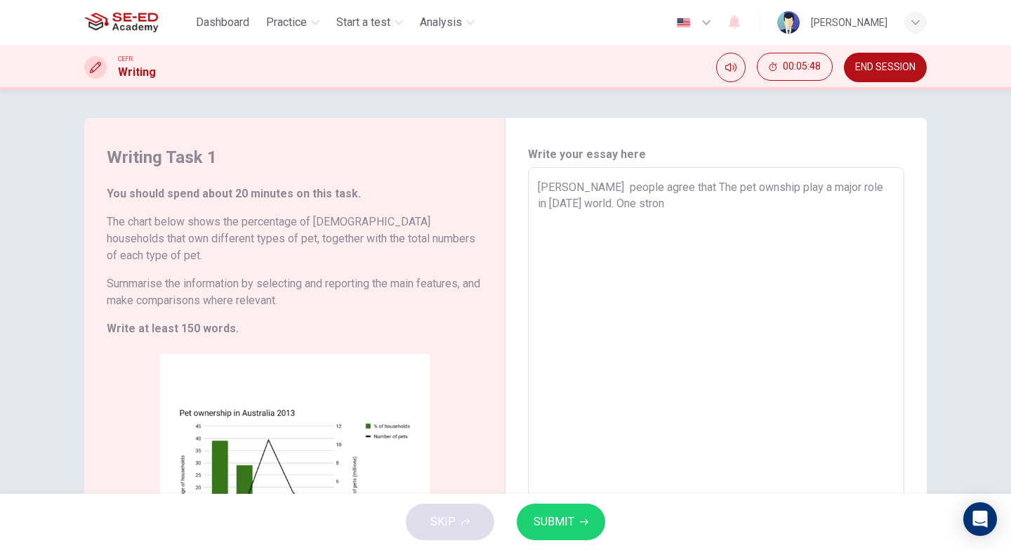
type textarea "x"
type textarea "[PERSON_NAME] people agree that The pet ownship play a major role in [DATE] wor…"
type textarea "x"
type textarea "[PERSON_NAME] people agree that The pet ownship play a major role in [DATE] wor…"
type textarea "x"
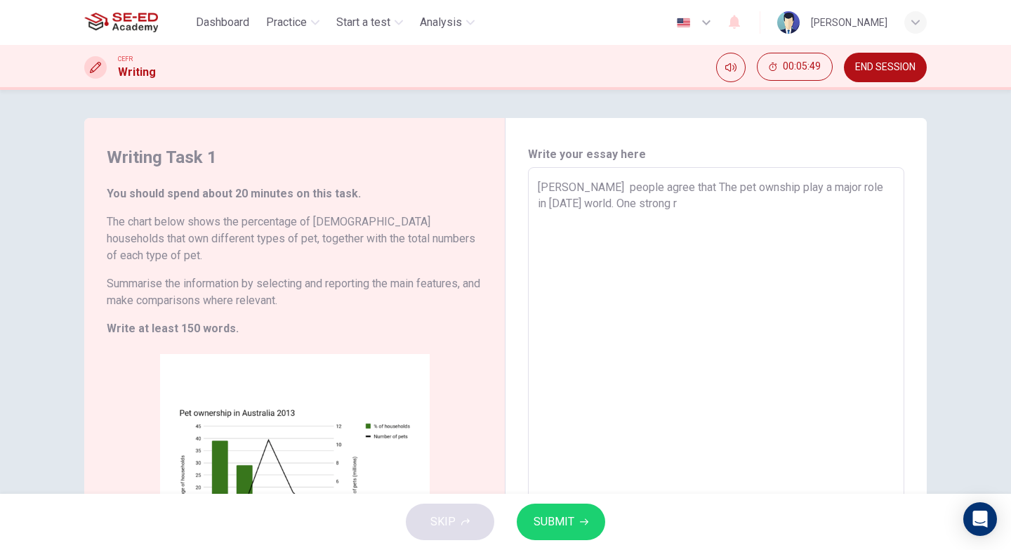
type textarea "[PERSON_NAME] people agree that The pet ownship play a major role in [DATE] wor…"
type textarea "x"
type textarea "[PERSON_NAME] people agree that The pet ownship play a major role in [DATE] wor…"
type textarea "x"
type textarea "[PERSON_NAME] people agree that The pet ownship play a major role in [DATE] wor…"
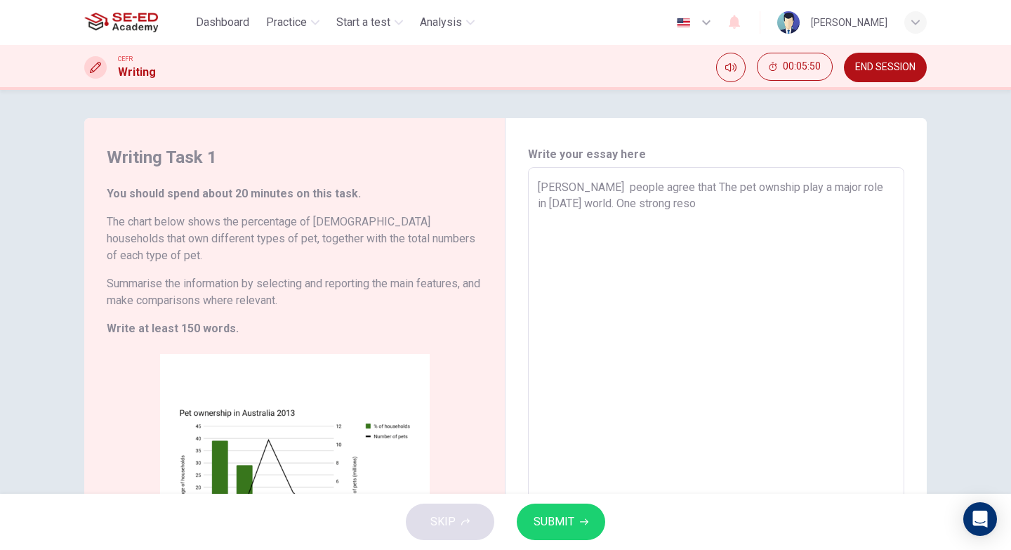
type textarea "x"
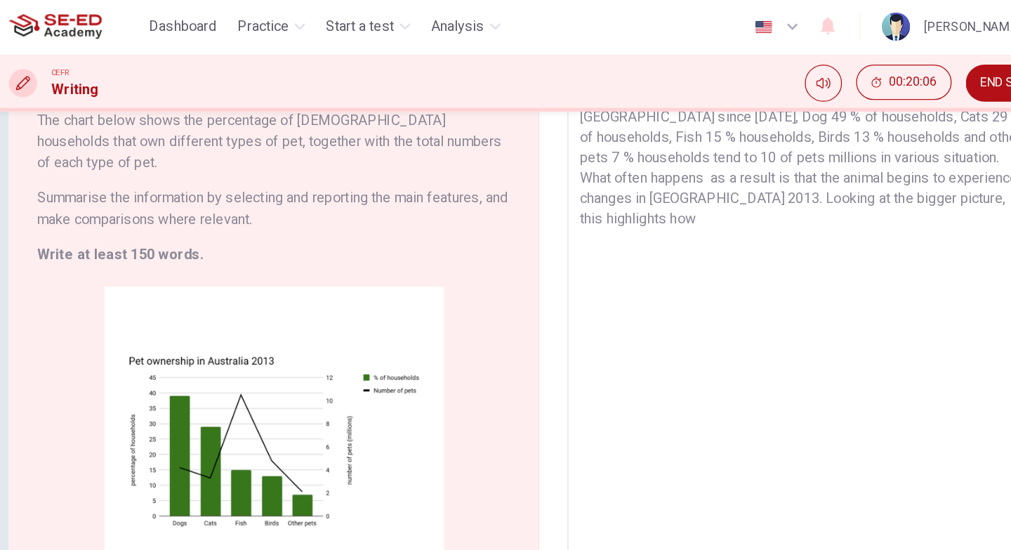
scroll to position [167, 0]
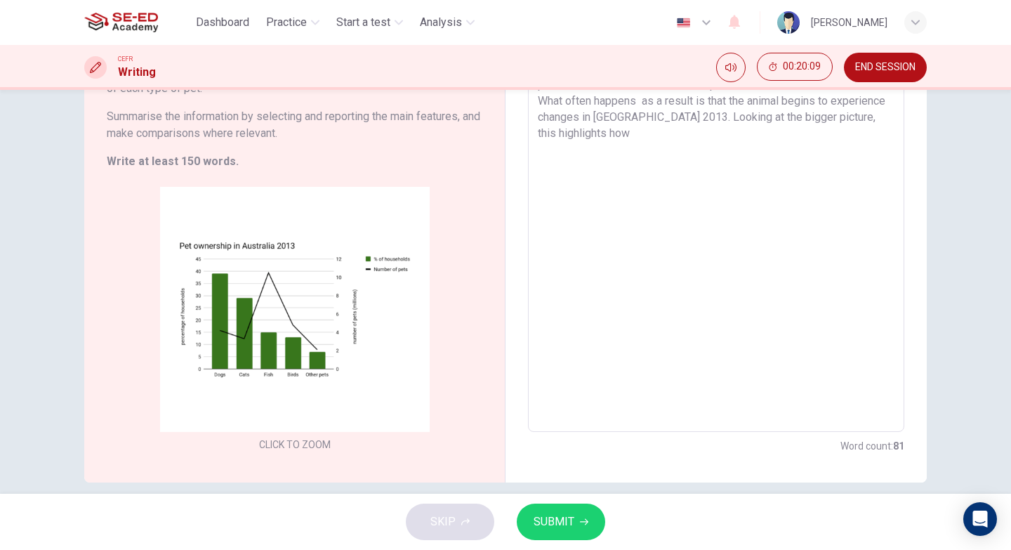
click at [563, 518] on span "SUBMIT" at bounding box center [554, 522] width 41 height 20
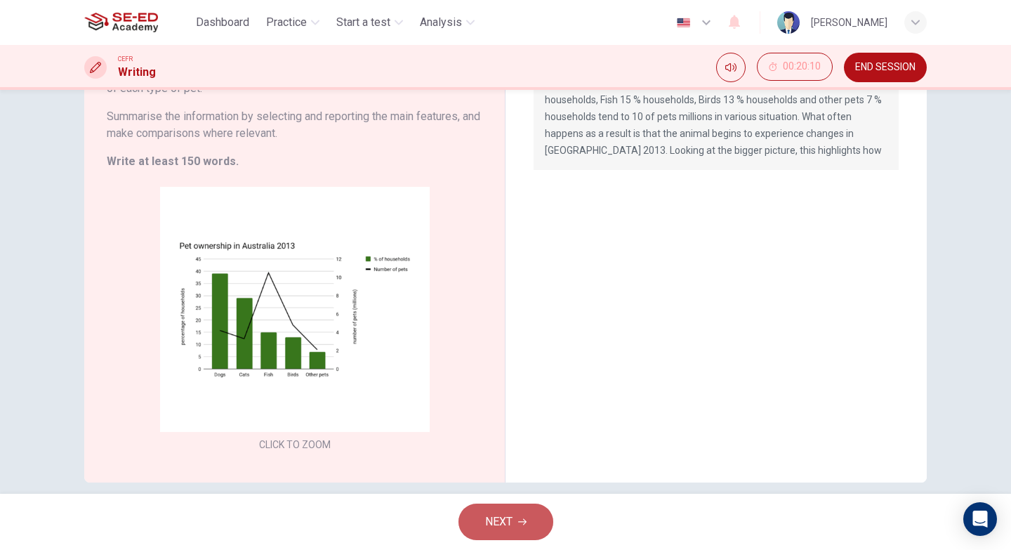
click at [519, 523] on icon "button" at bounding box center [522, 521] width 8 height 8
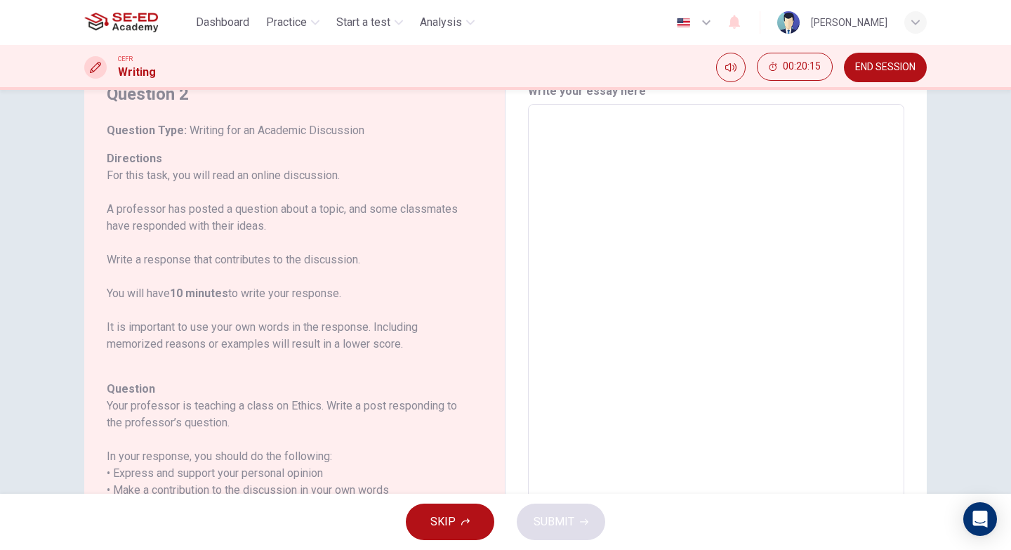
scroll to position [221, 0]
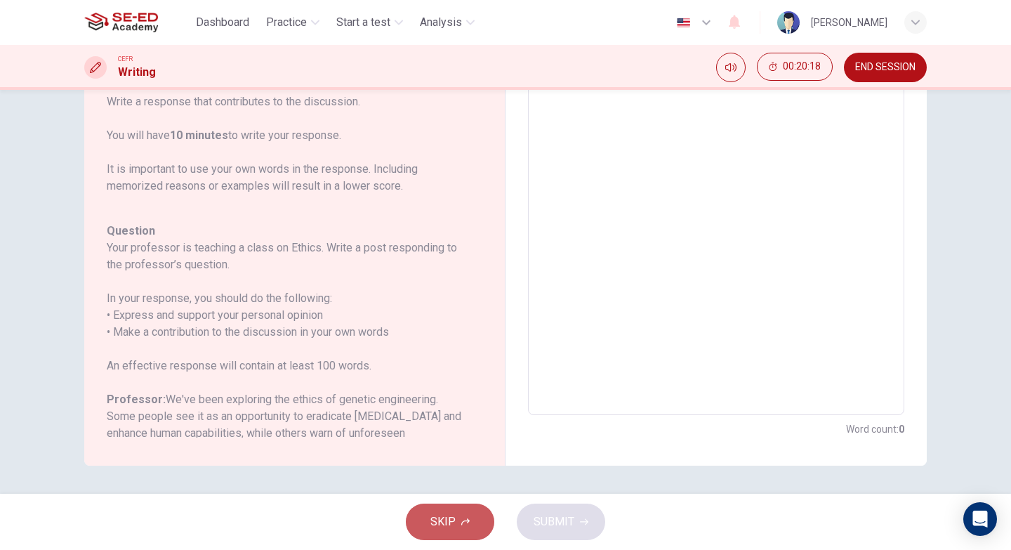
click at [452, 522] on span "SKIP" at bounding box center [442, 522] width 25 height 20
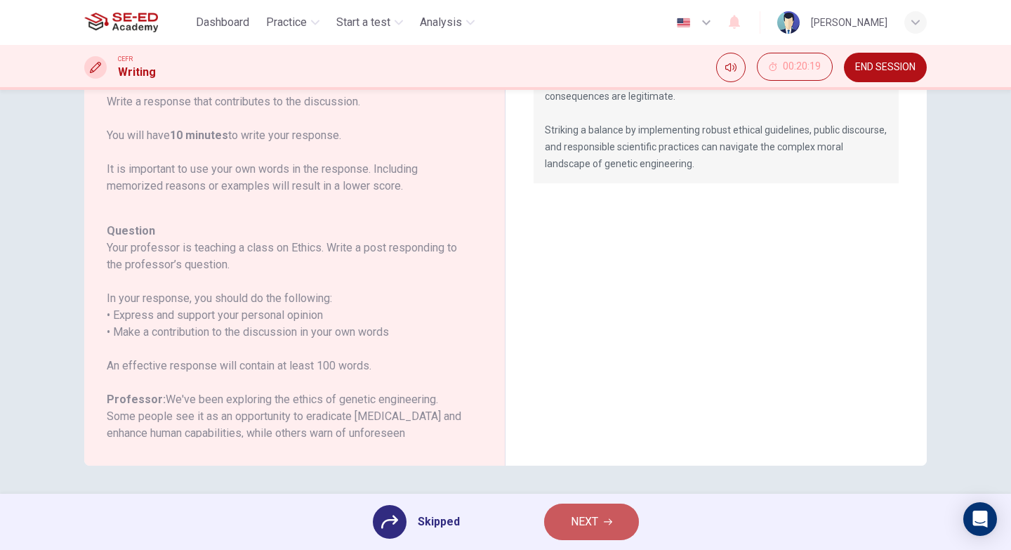
click at [586, 520] on span "NEXT" at bounding box center [584, 522] width 27 height 20
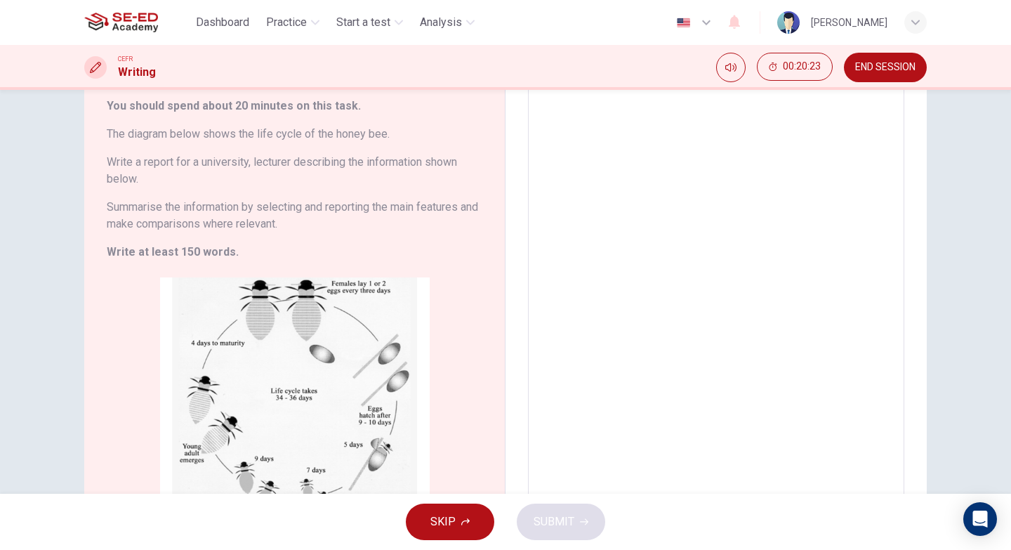
scroll to position [0, 0]
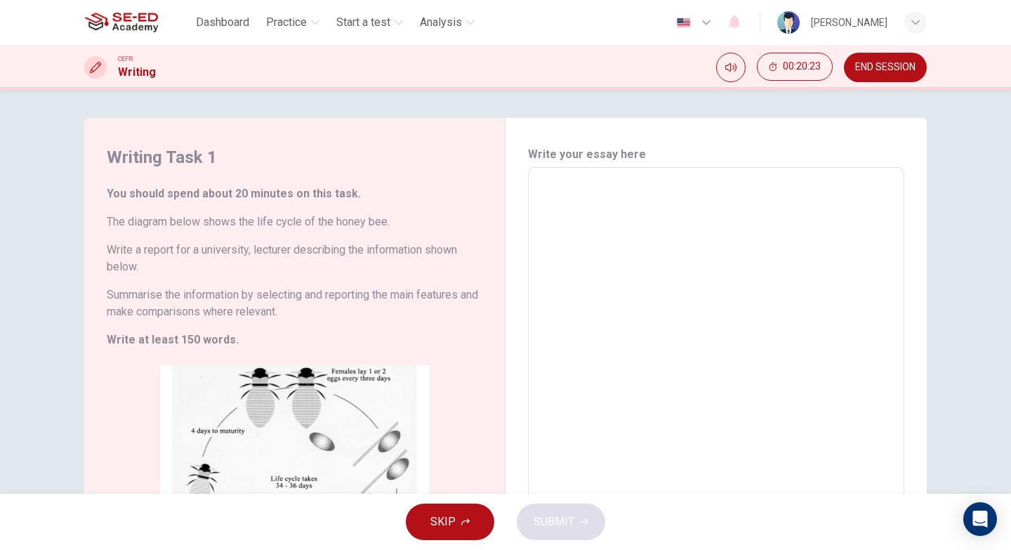
click at [895, 66] on span "END SESSION" at bounding box center [885, 67] width 60 height 11
